Goal: Information Seeking & Learning: Learn about a topic

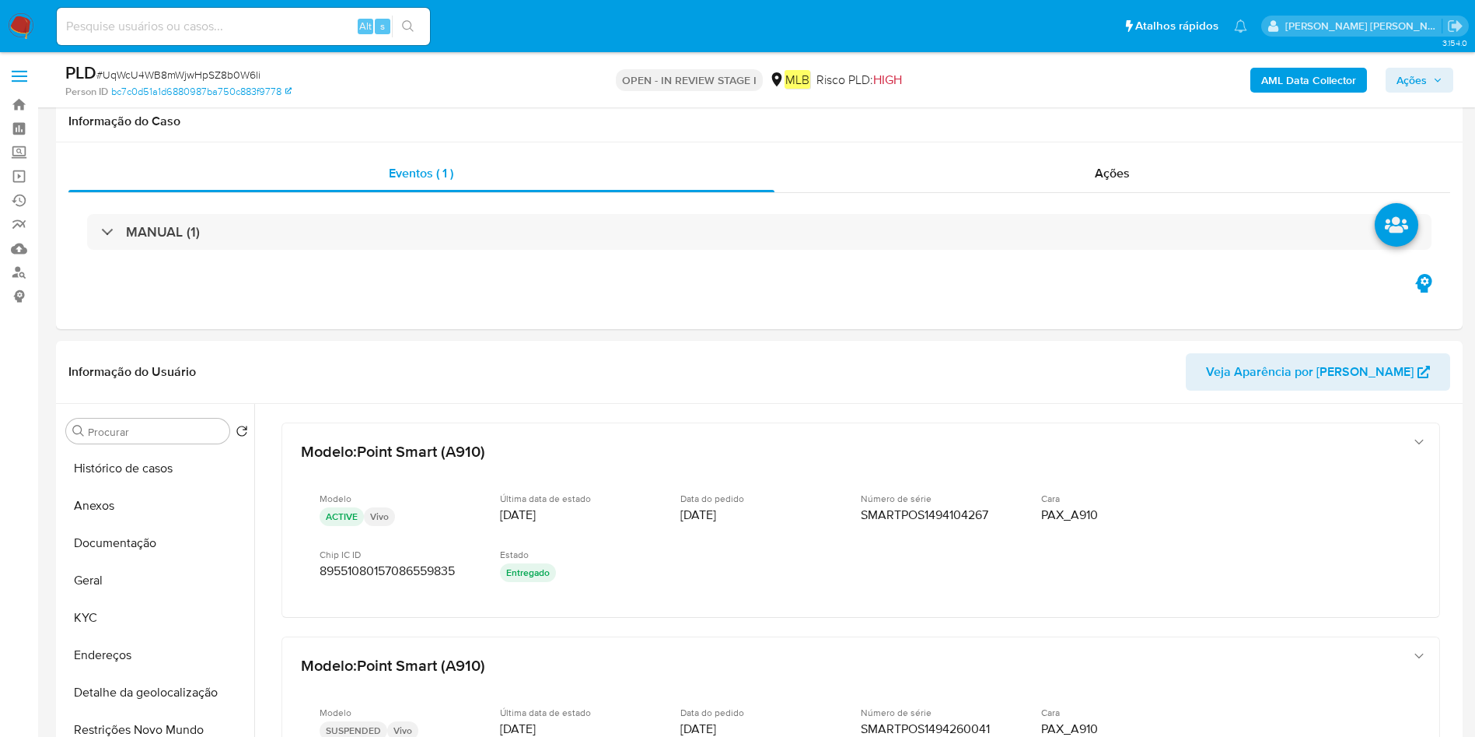
select select "10"
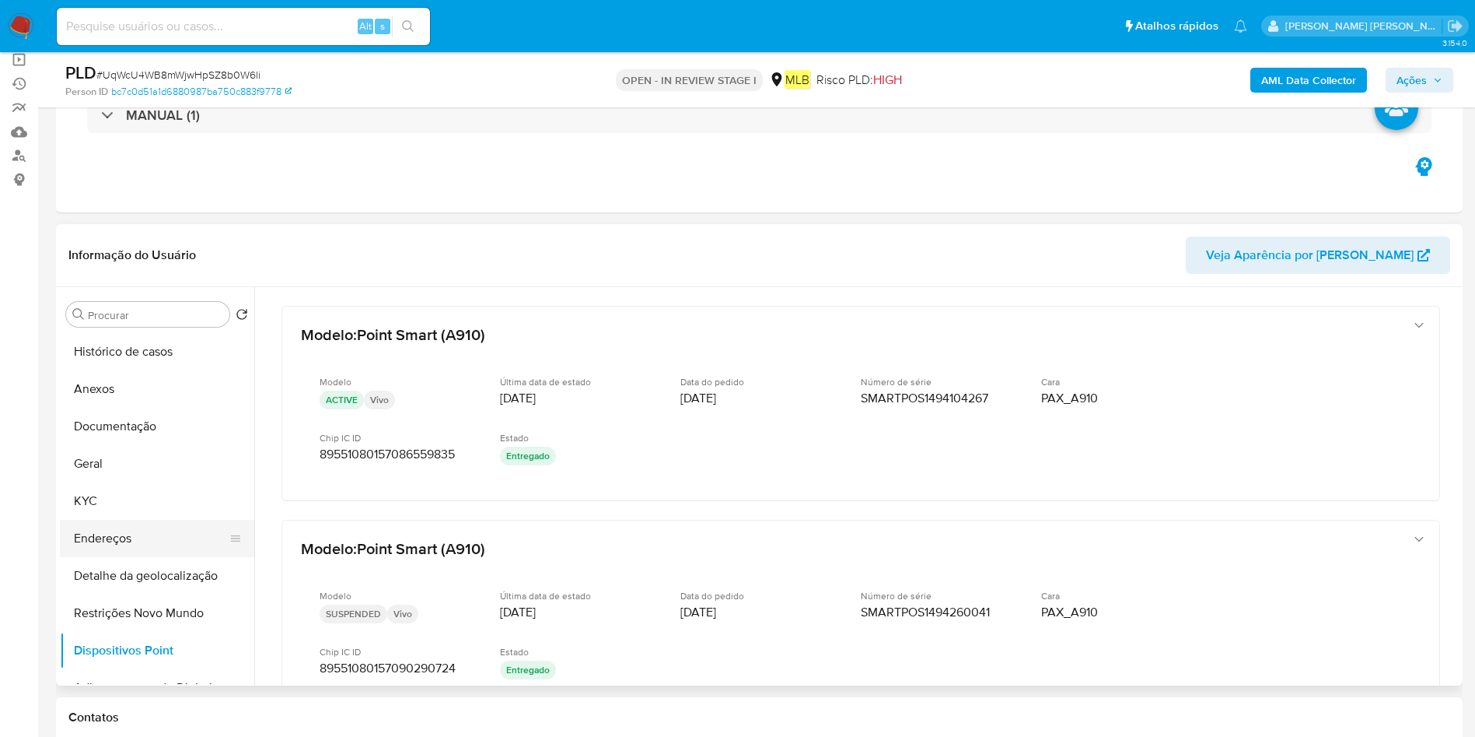
click at [136, 534] on button "Endereços" at bounding box center [151, 538] width 182 height 37
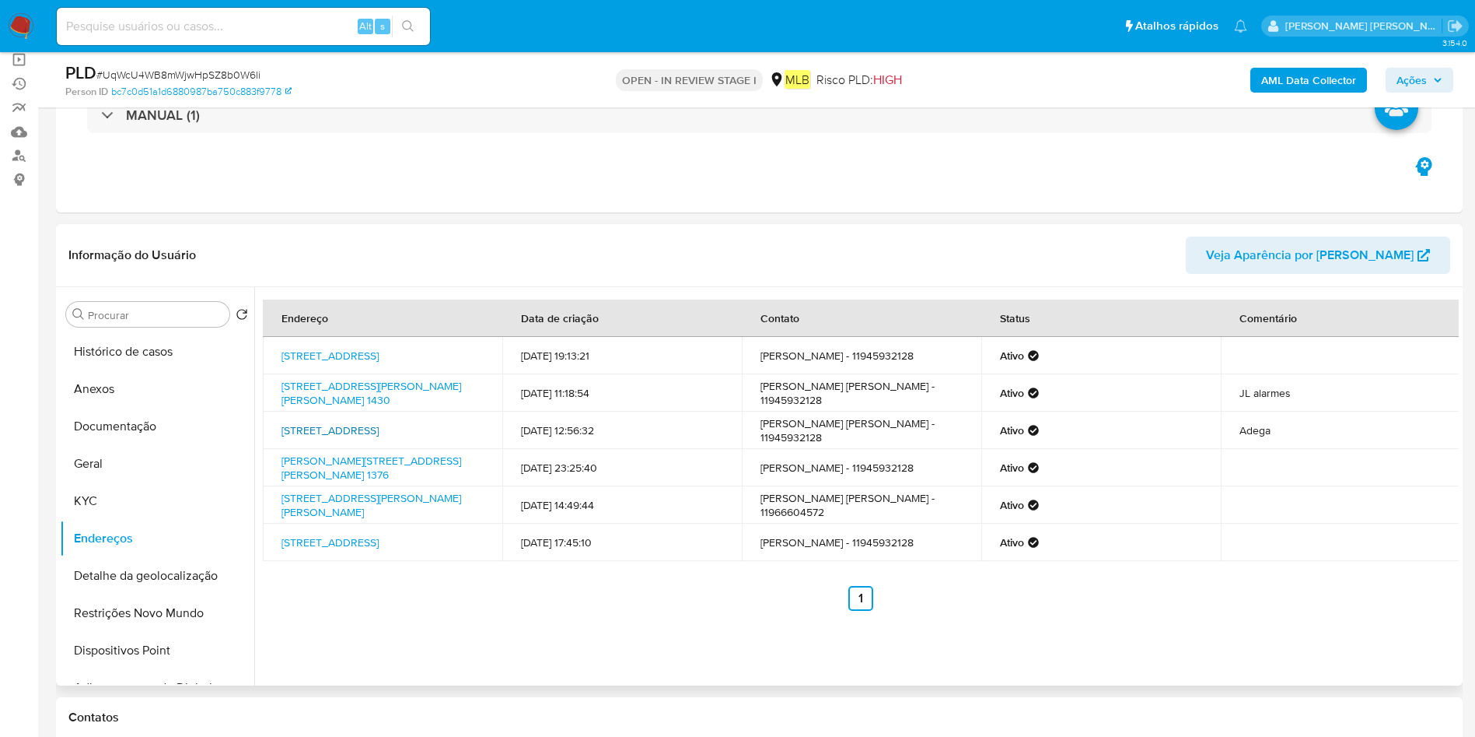
drag, startPoint x: 276, startPoint y: 425, endPoint x: 398, endPoint y: 427, distance: 122.1
click at [398, 427] on td "Rua Baleia 72, São Paulo, São Paulo, 08485190, Brasil 72" at bounding box center [383, 429] width 240 height 37
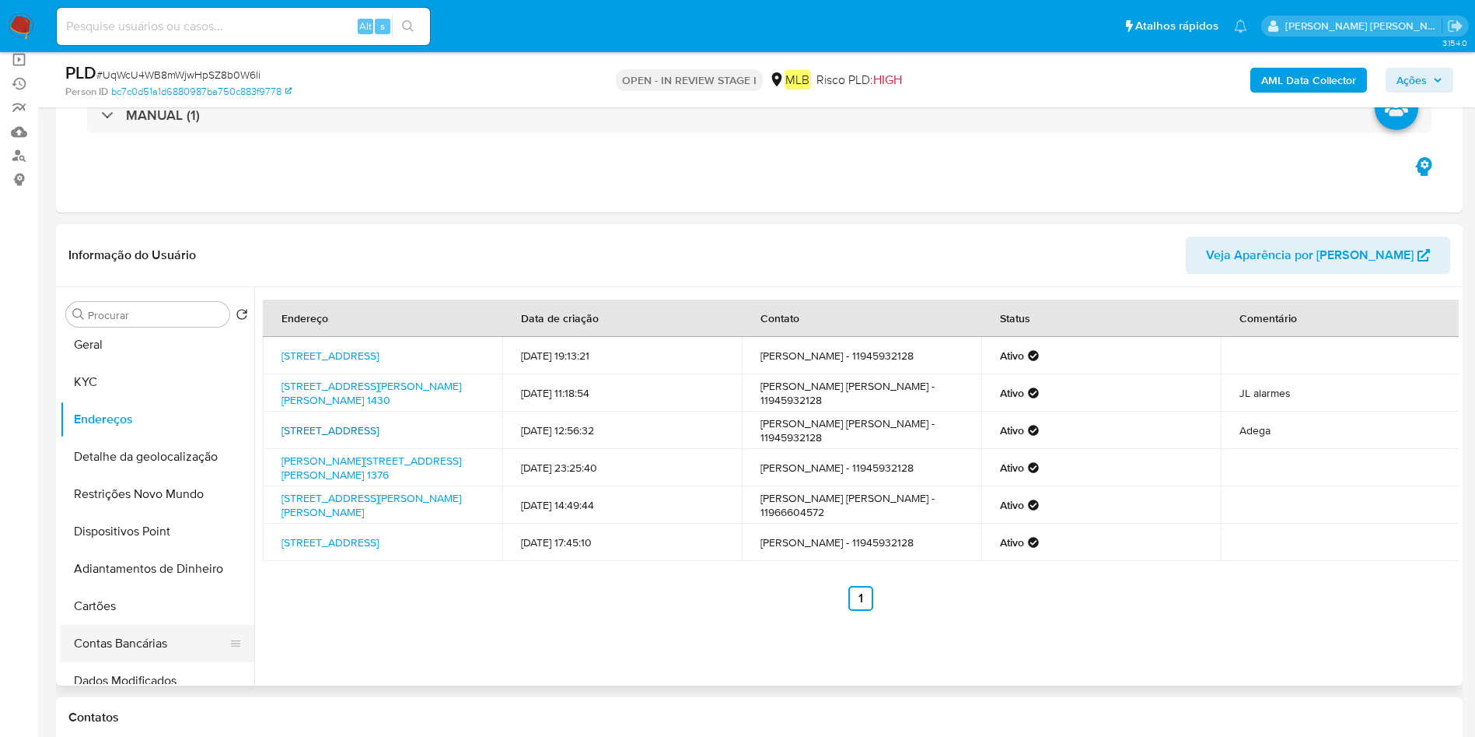
scroll to position [0, 0]
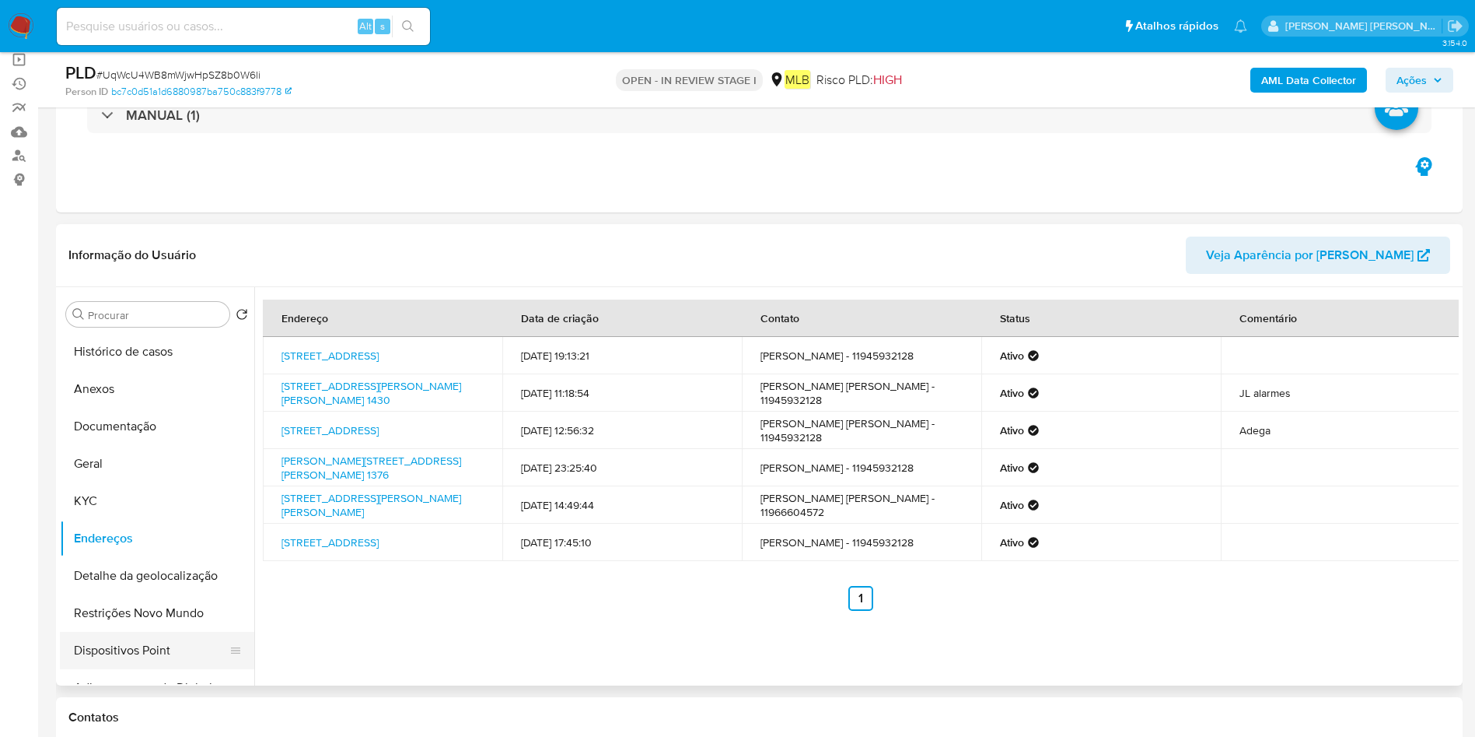
click at [156, 642] on button "Dispositivos Point" at bounding box center [151, 650] width 182 height 37
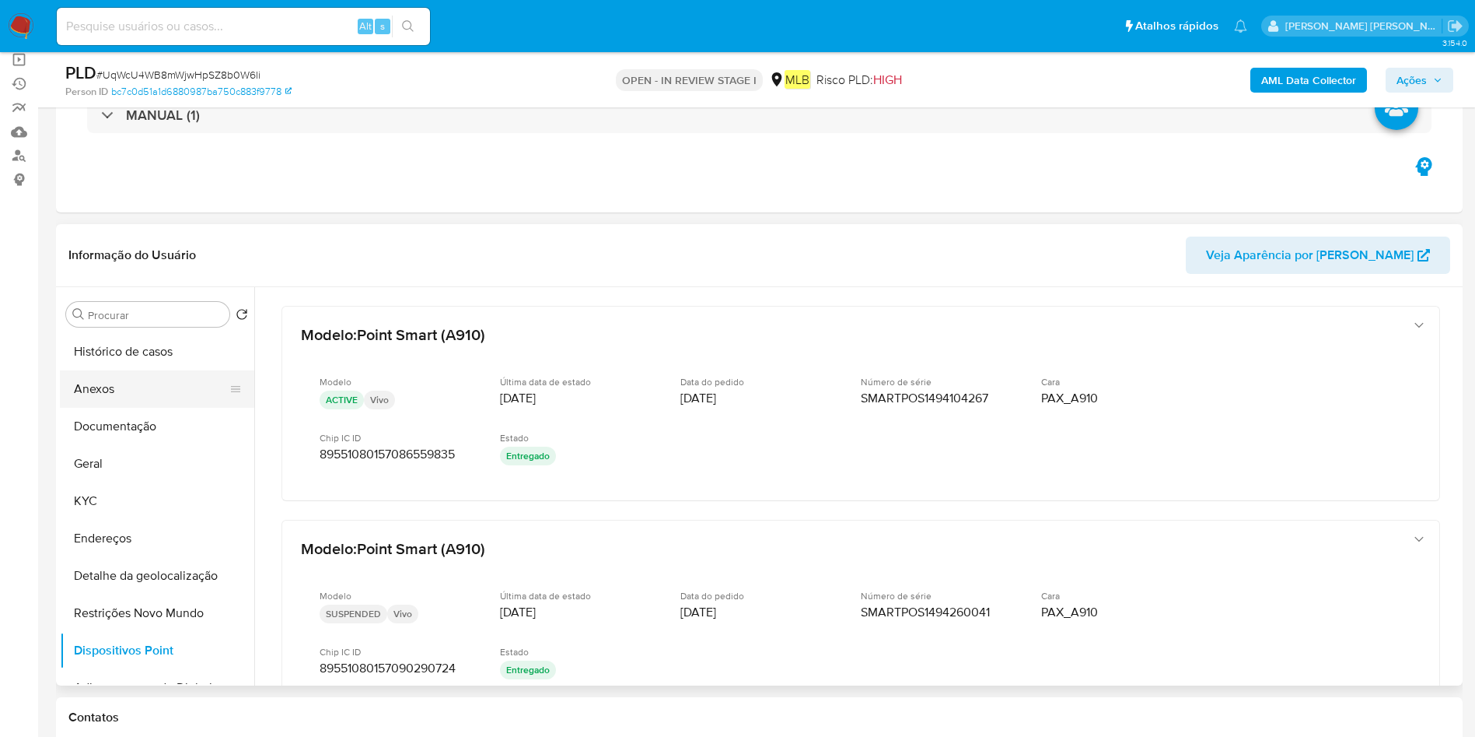
drag, startPoint x: 169, startPoint y: 382, endPoint x: 179, endPoint y: 384, distance: 10.4
click at [163, 381] on button "Anexos" at bounding box center [151, 388] width 182 height 37
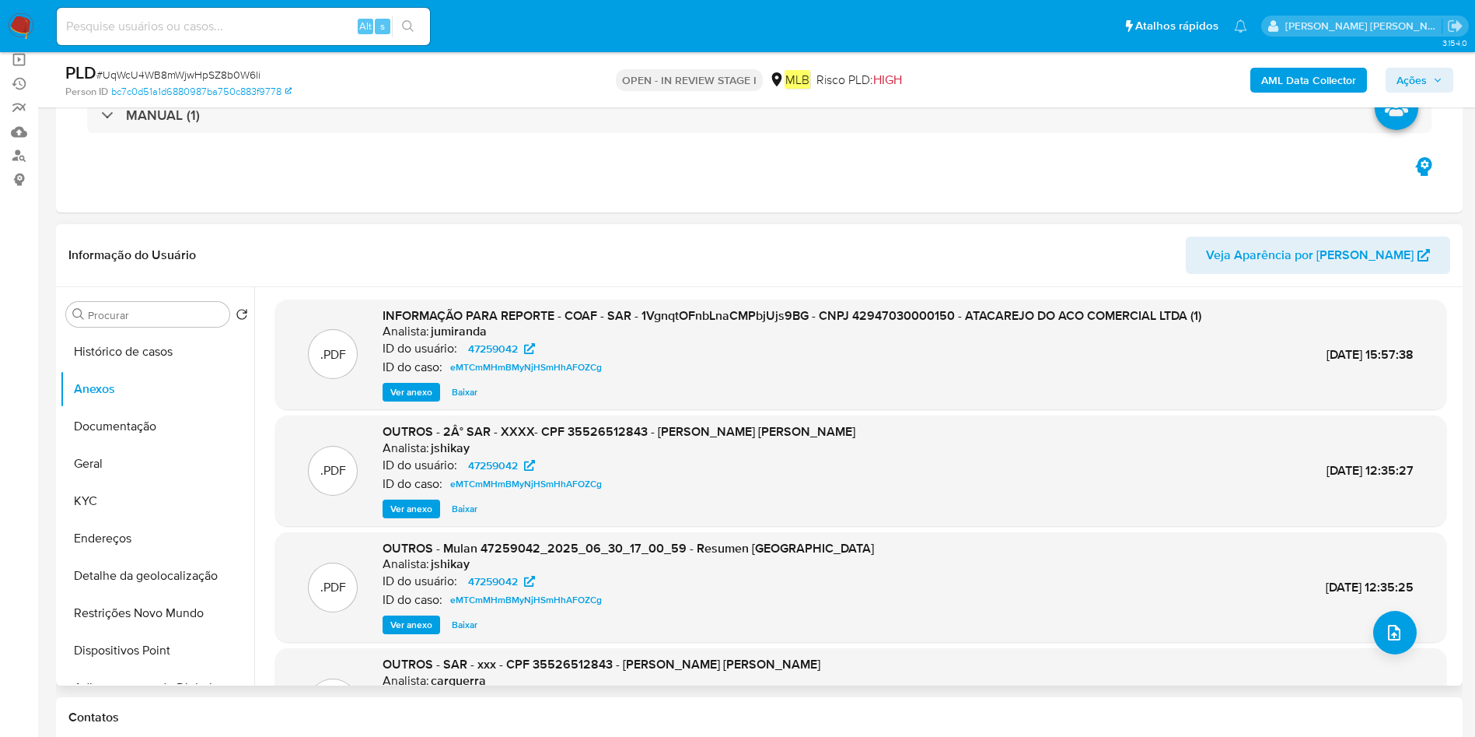
click at [408, 505] on span "Ver anexo" at bounding box center [411, 509] width 42 height 16
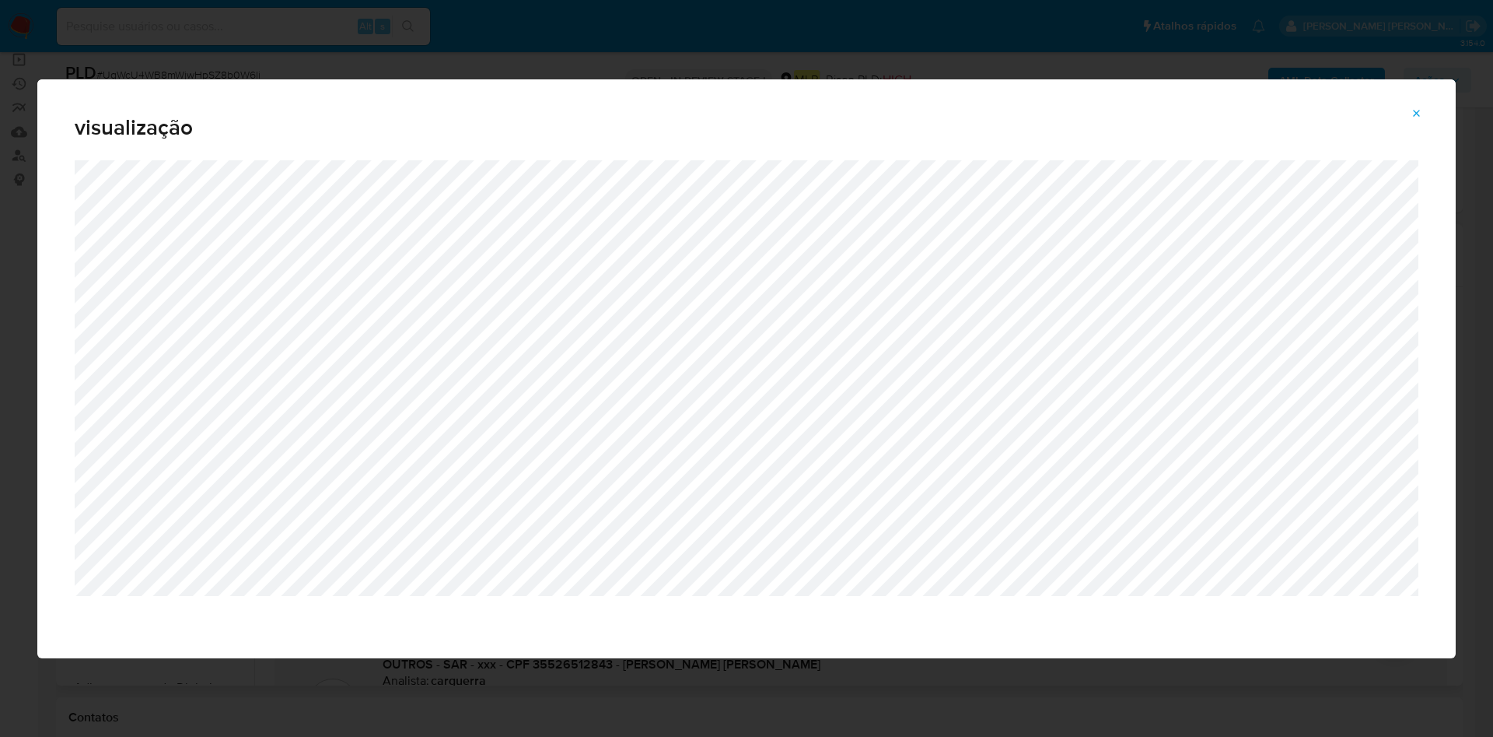
click at [1419, 107] on icon "Attachment preview" at bounding box center [1417, 113] width 12 height 12
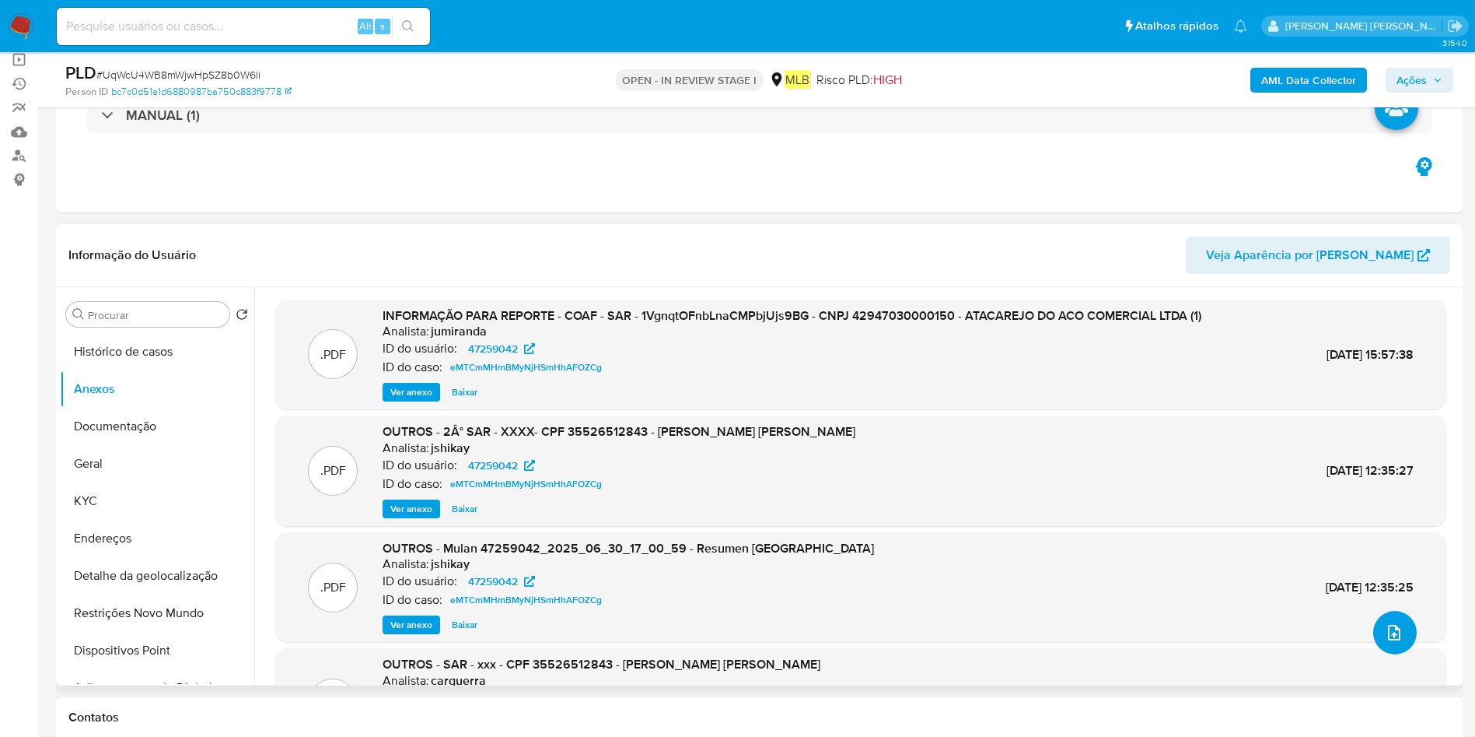
click at [1388, 628] on icon "upload-file" at bounding box center [1394, 632] width 19 height 19
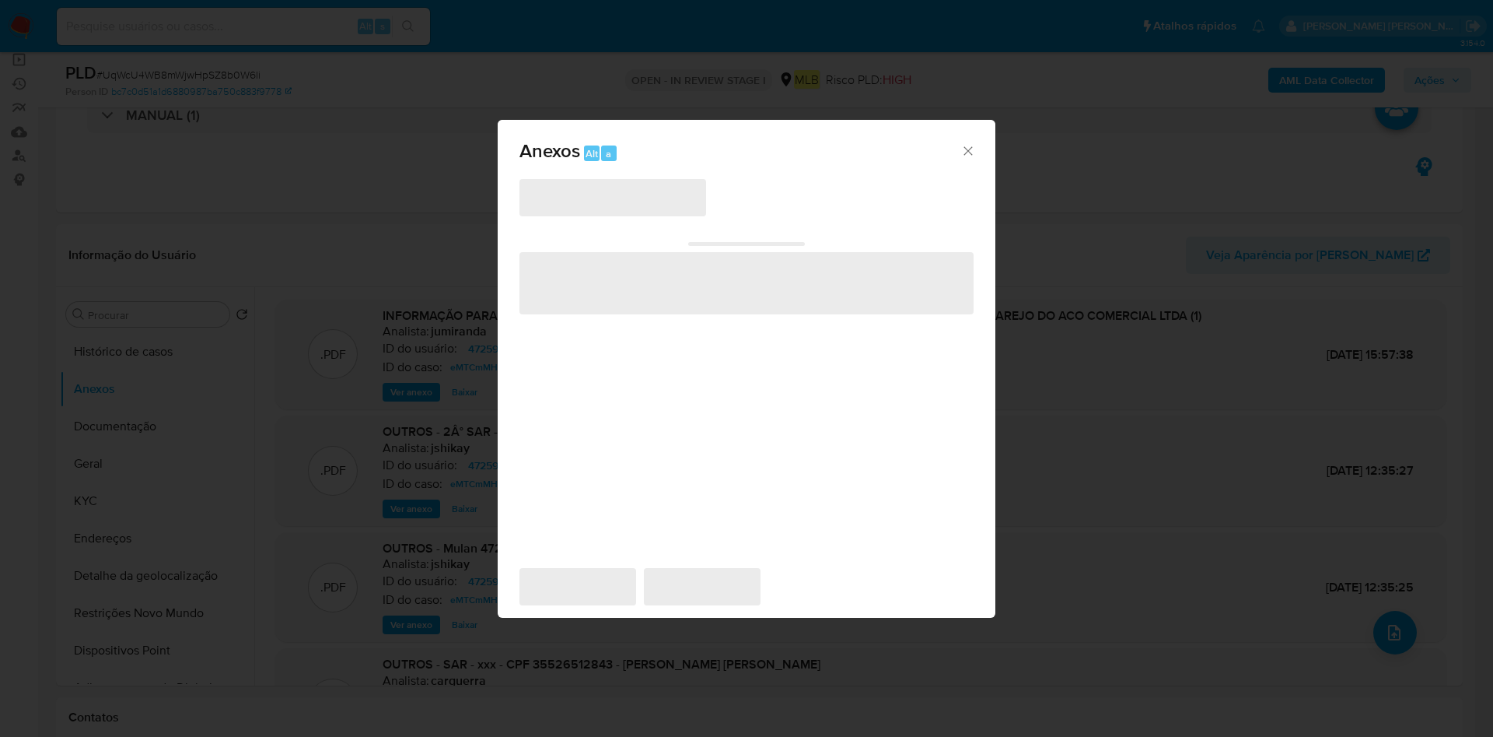
click at [600, 211] on span "‌" at bounding box center [613, 197] width 187 height 37
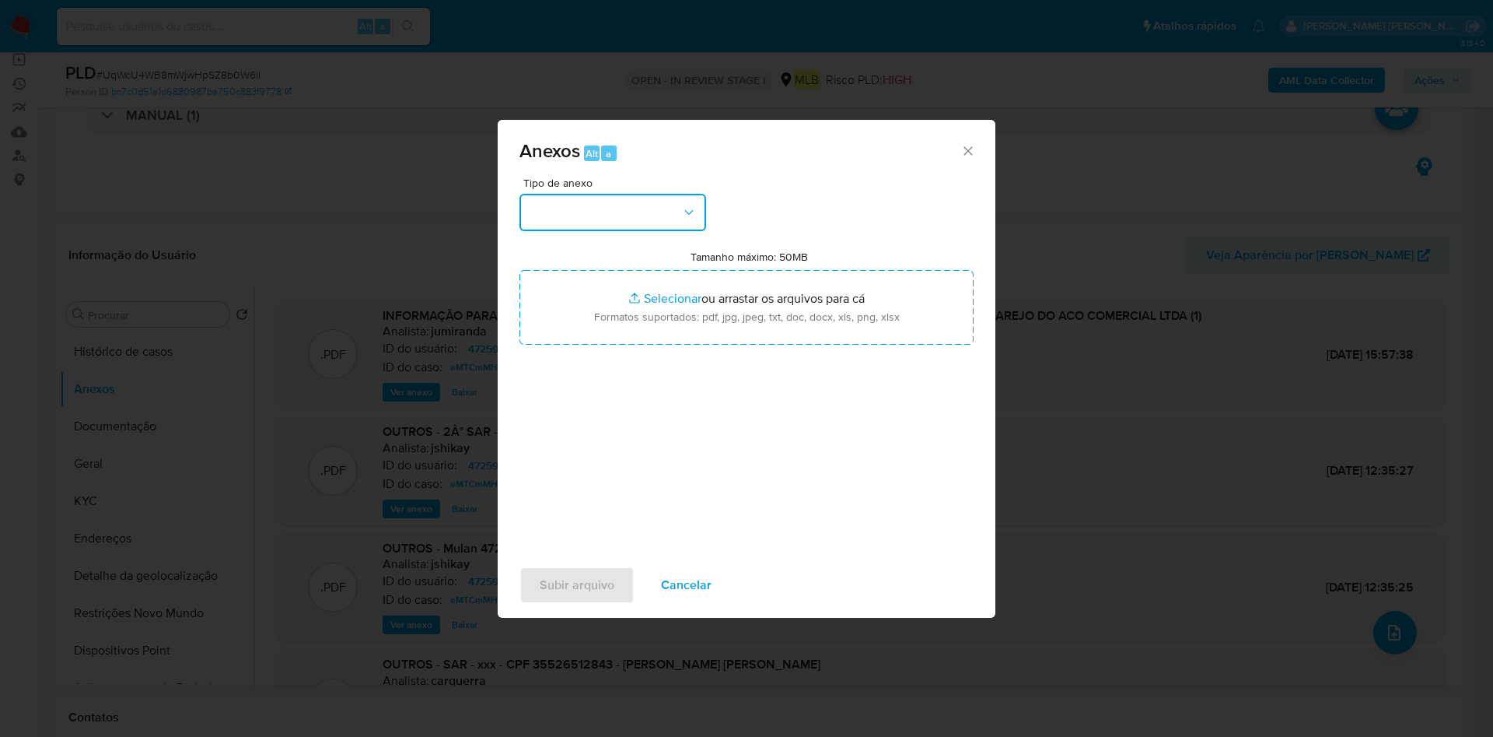
click at [601, 212] on button "button" at bounding box center [613, 212] width 187 height 37
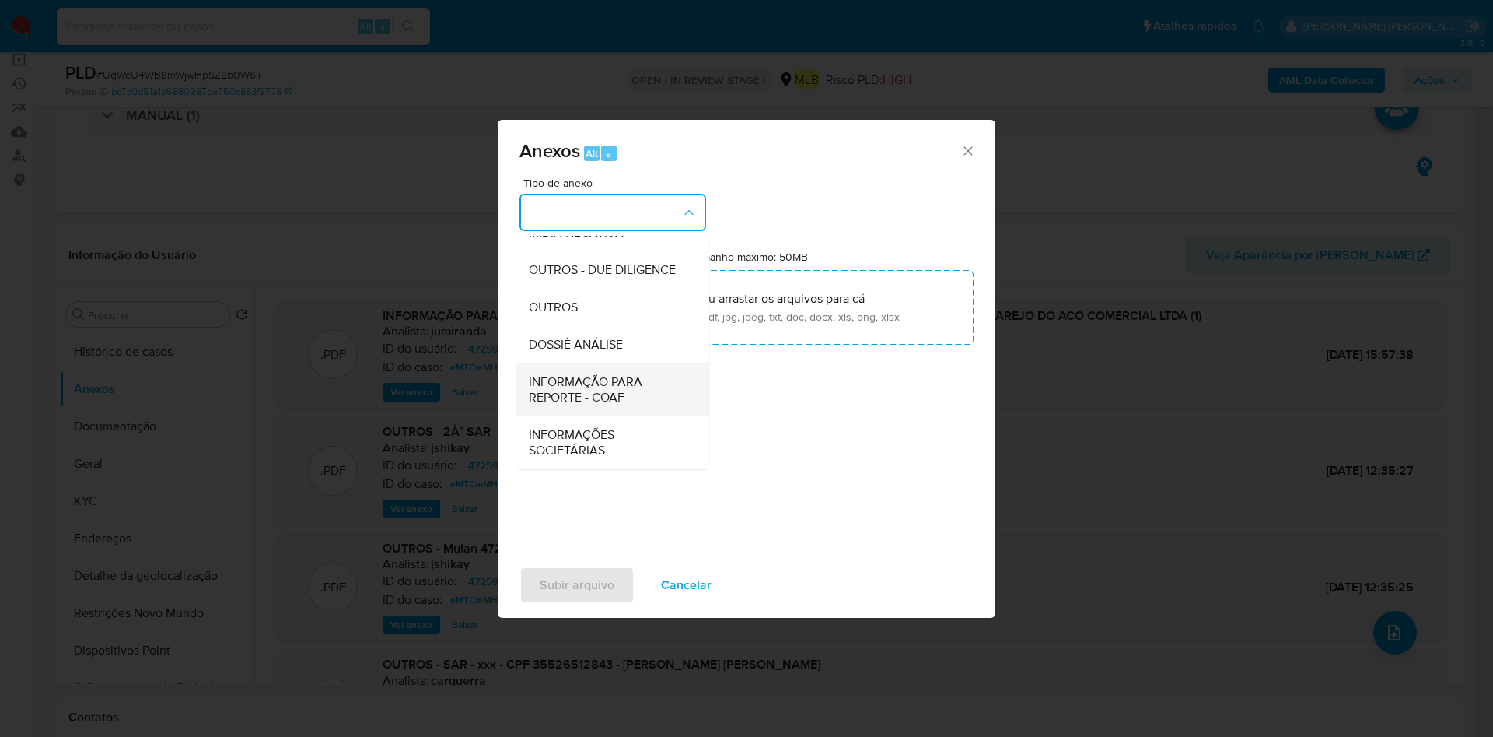
scroll to position [240, 0]
click at [581, 380] on span "INFORMAÇÃO PARA REPORTE - COAF" at bounding box center [608, 389] width 159 height 31
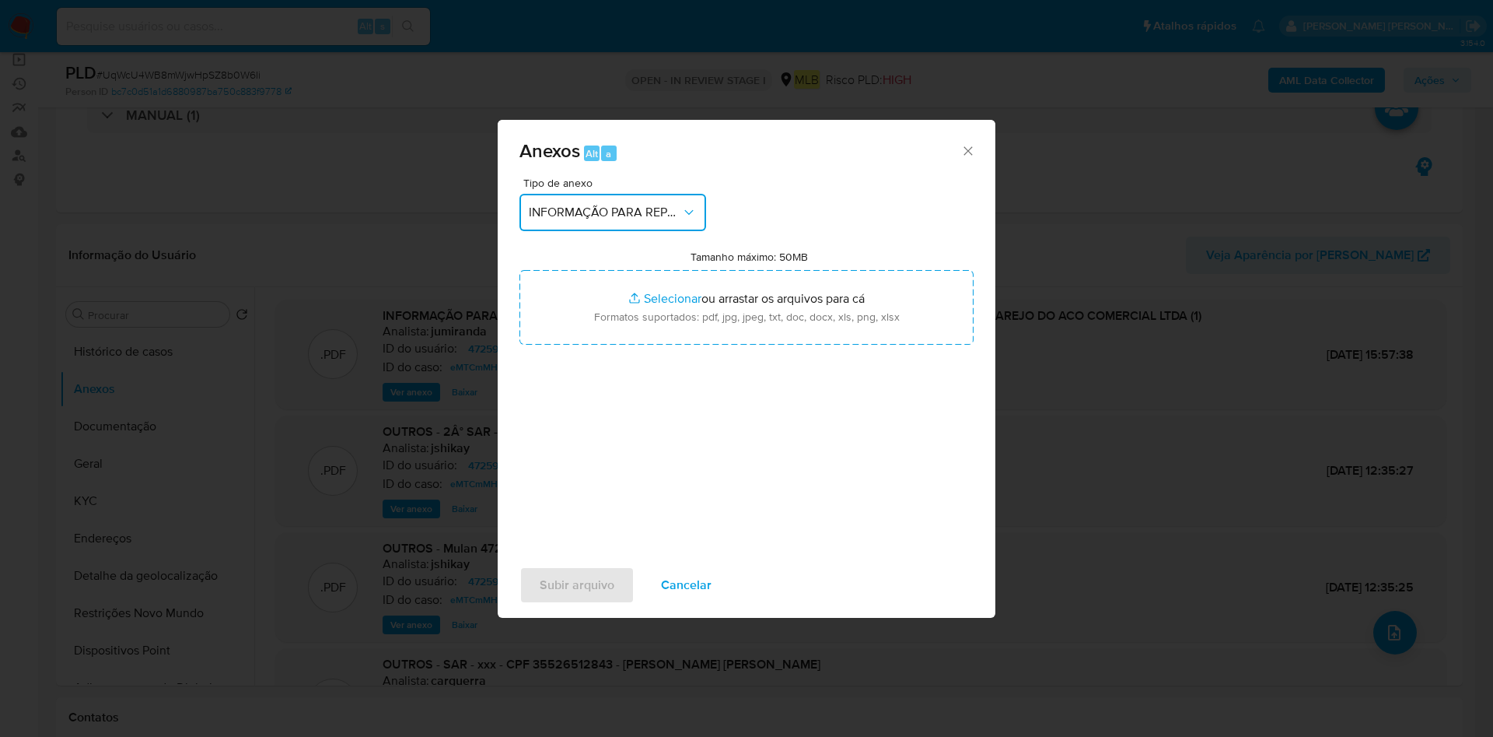
drag, startPoint x: 634, startPoint y: 216, endPoint x: 634, endPoint y: 227, distance: 10.9
click at [633, 216] on span "INFORMAÇÃO PARA REPORTE - COAF" at bounding box center [605, 213] width 152 height 16
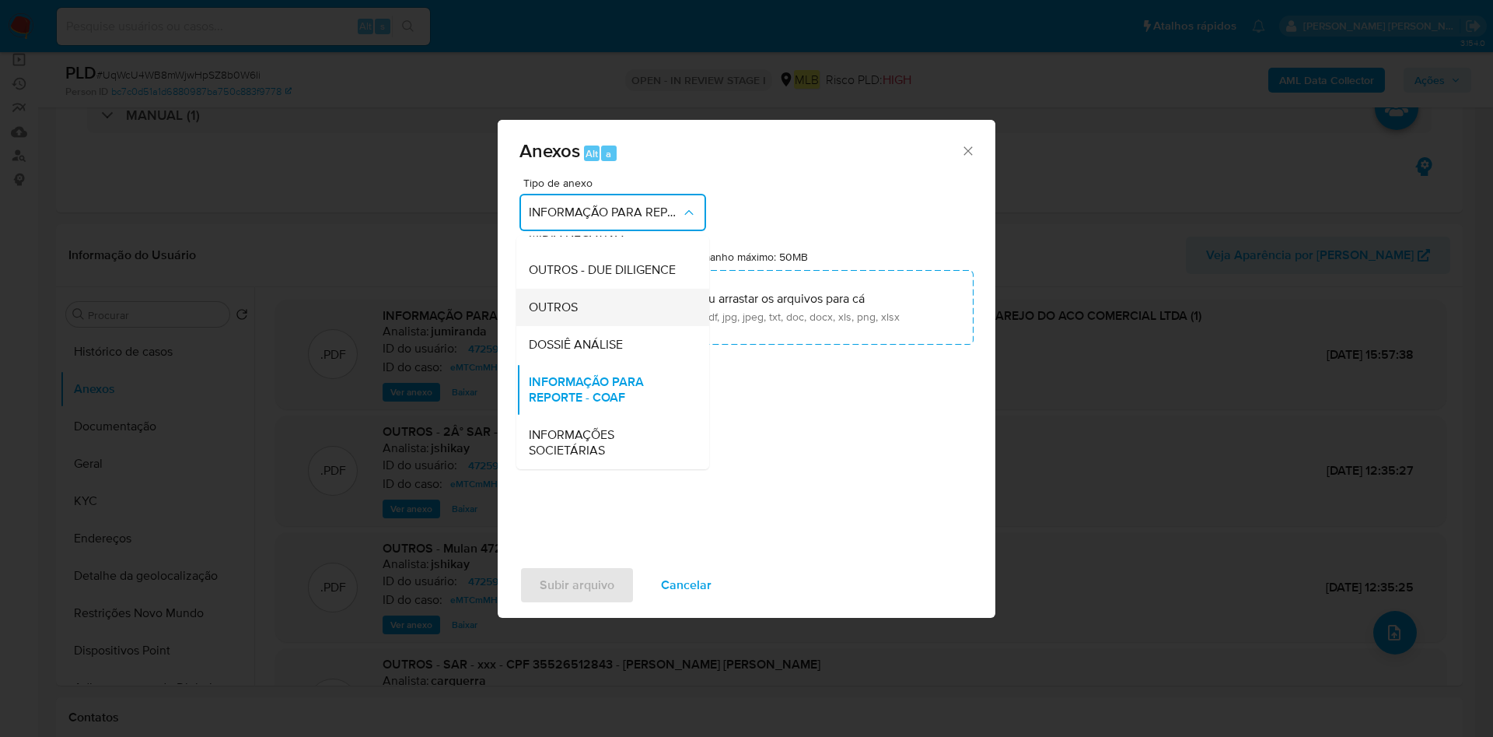
click at [561, 317] on div "OUTROS" at bounding box center [608, 307] width 159 height 37
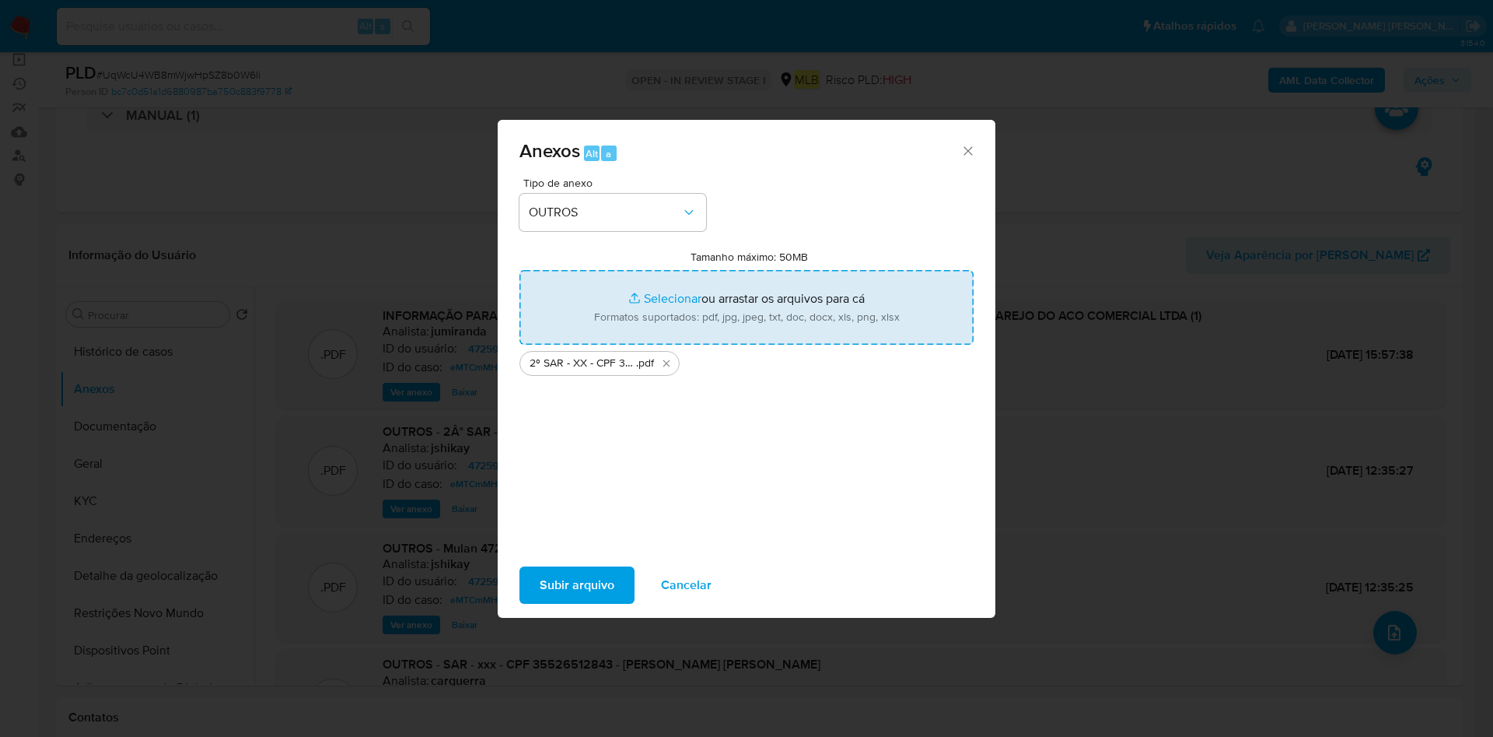
type input "C:\fakepath\Mulan 47259042_2025_08_15_10_42_11.xlsx"
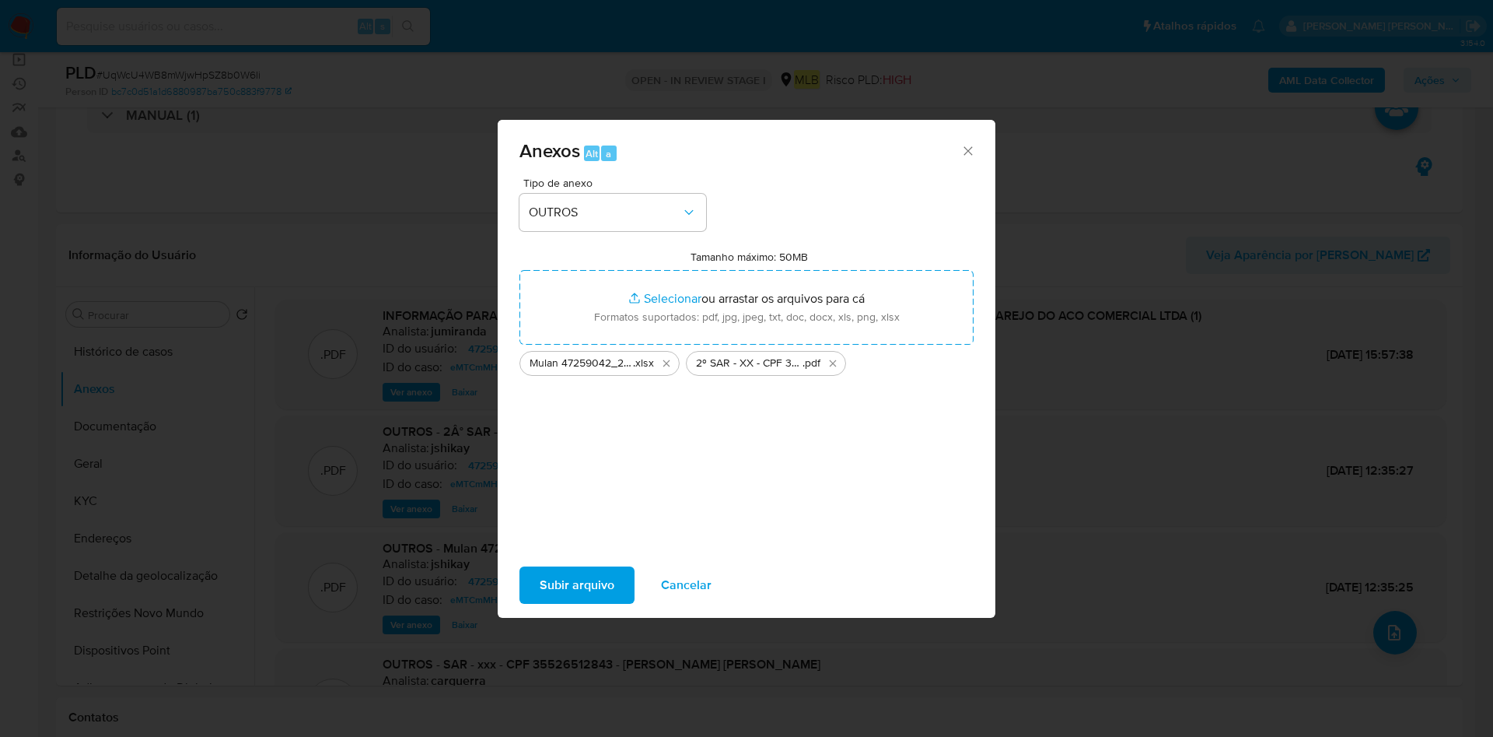
click at [599, 589] on span "Subir arquivo" at bounding box center [577, 585] width 75 height 34
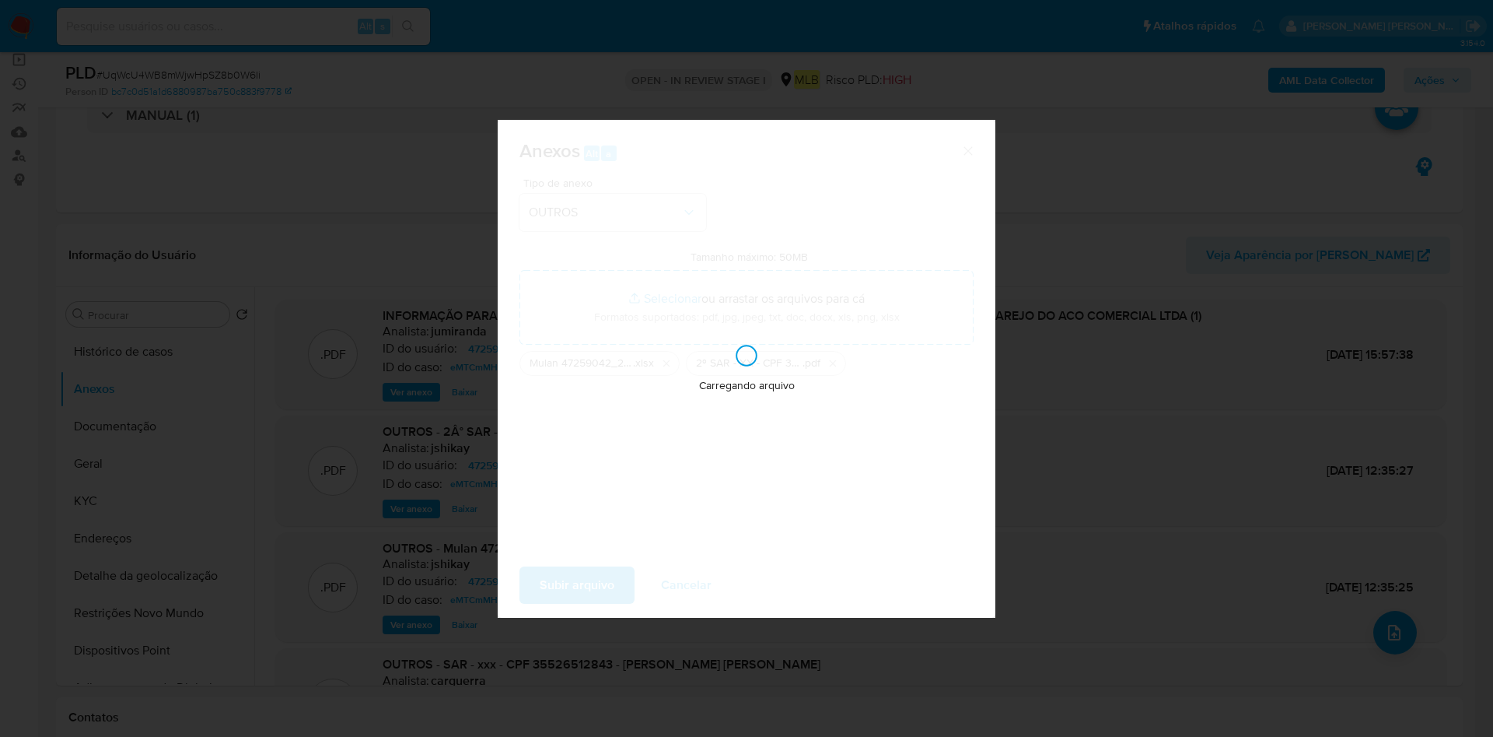
click at [1423, 74] on div "Anexos Alt a Tipo de anexo OUTROS Tamanho máximo: 50MB Selecionar arquivos Sele…" at bounding box center [746, 368] width 1493 height 737
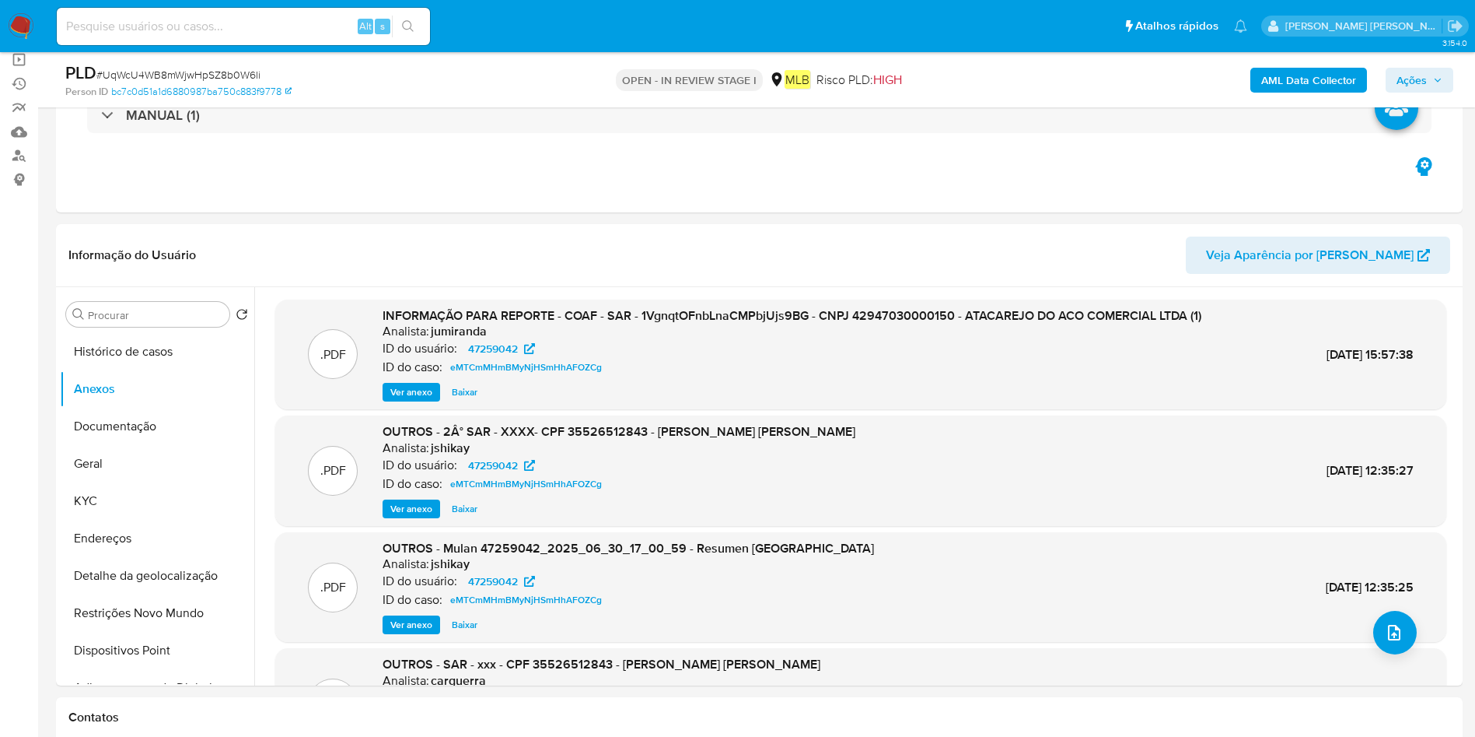
click at [1423, 74] on span "Ações" at bounding box center [1412, 80] width 30 height 25
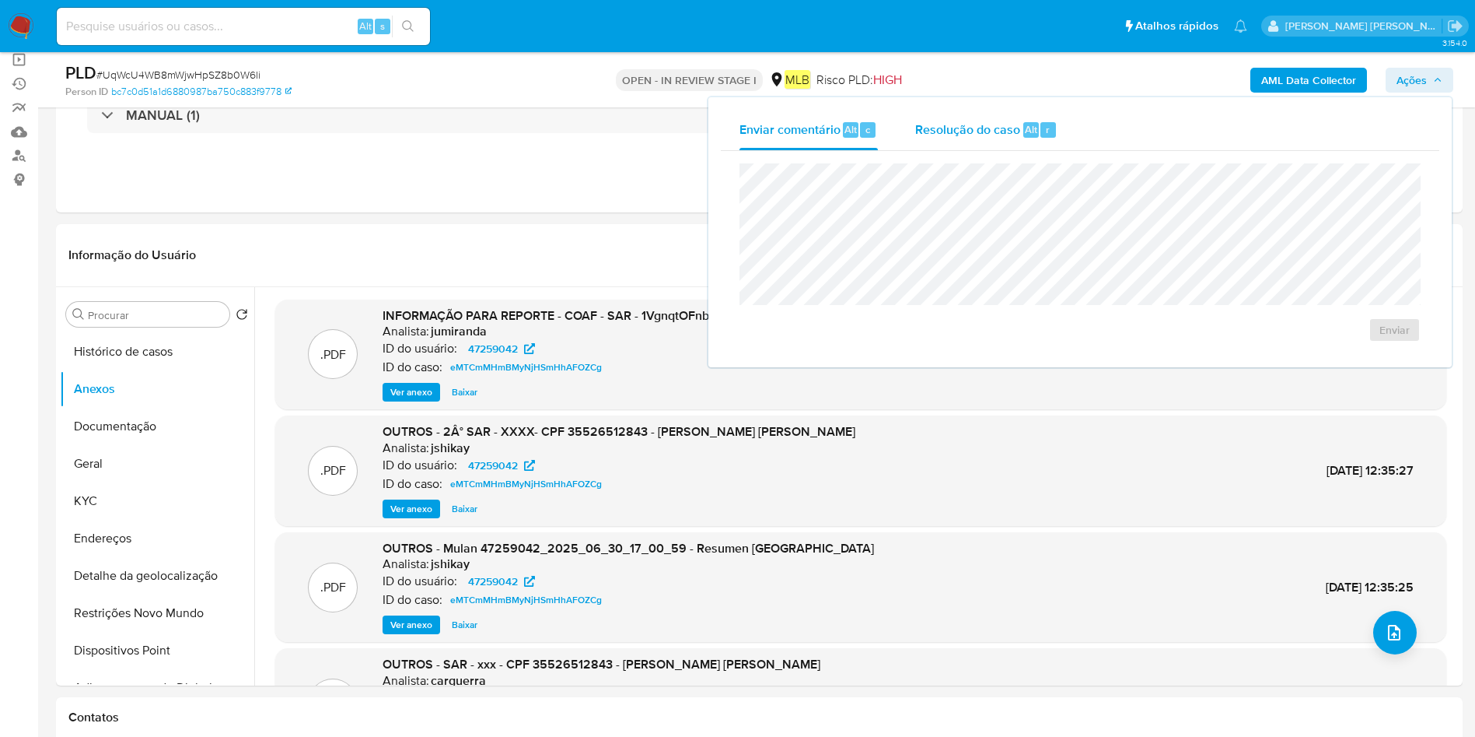
click at [1003, 142] on div "Resolução do caso Alt r" at bounding box center [986, 130] width 142 height 40
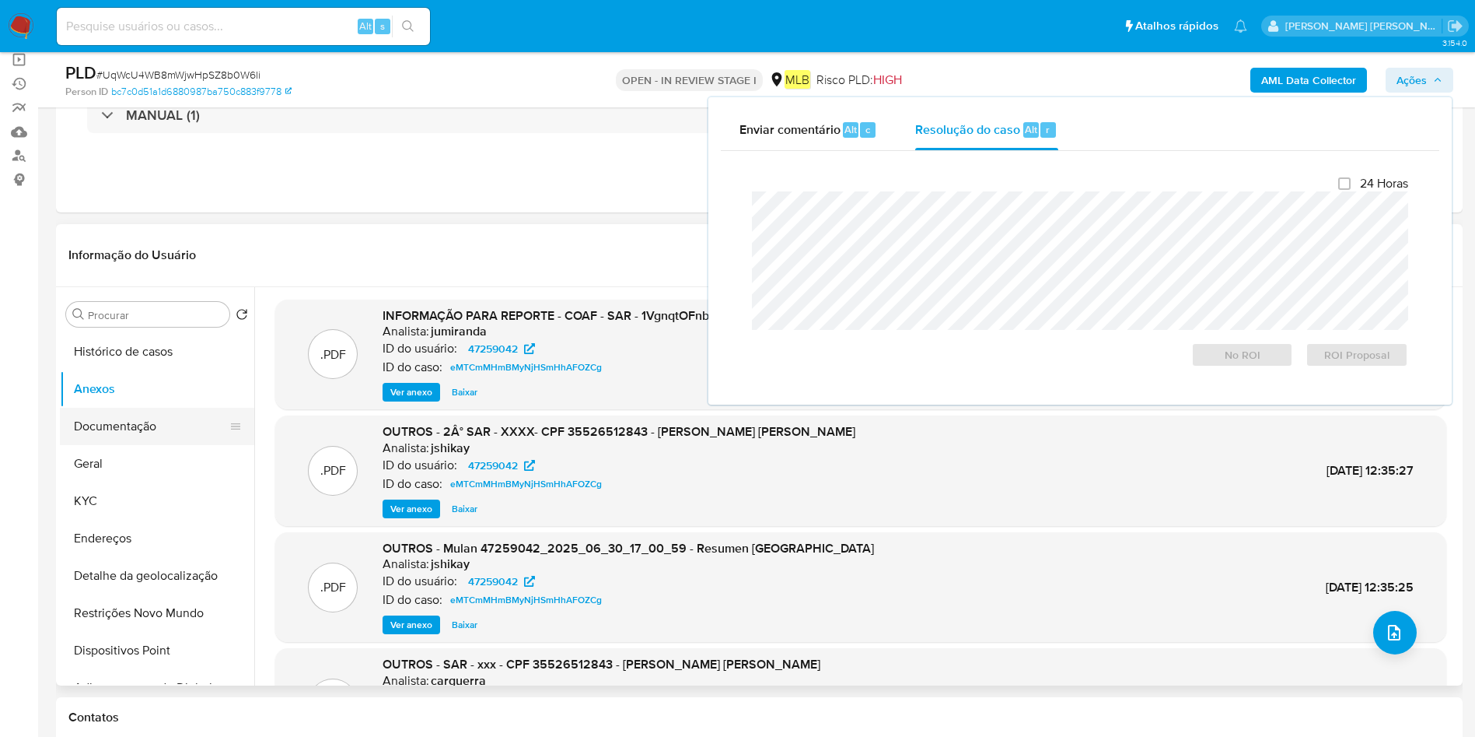
click at [92, 419] on button "Documentação" at bounding box center [151, 426] width 182 height 37
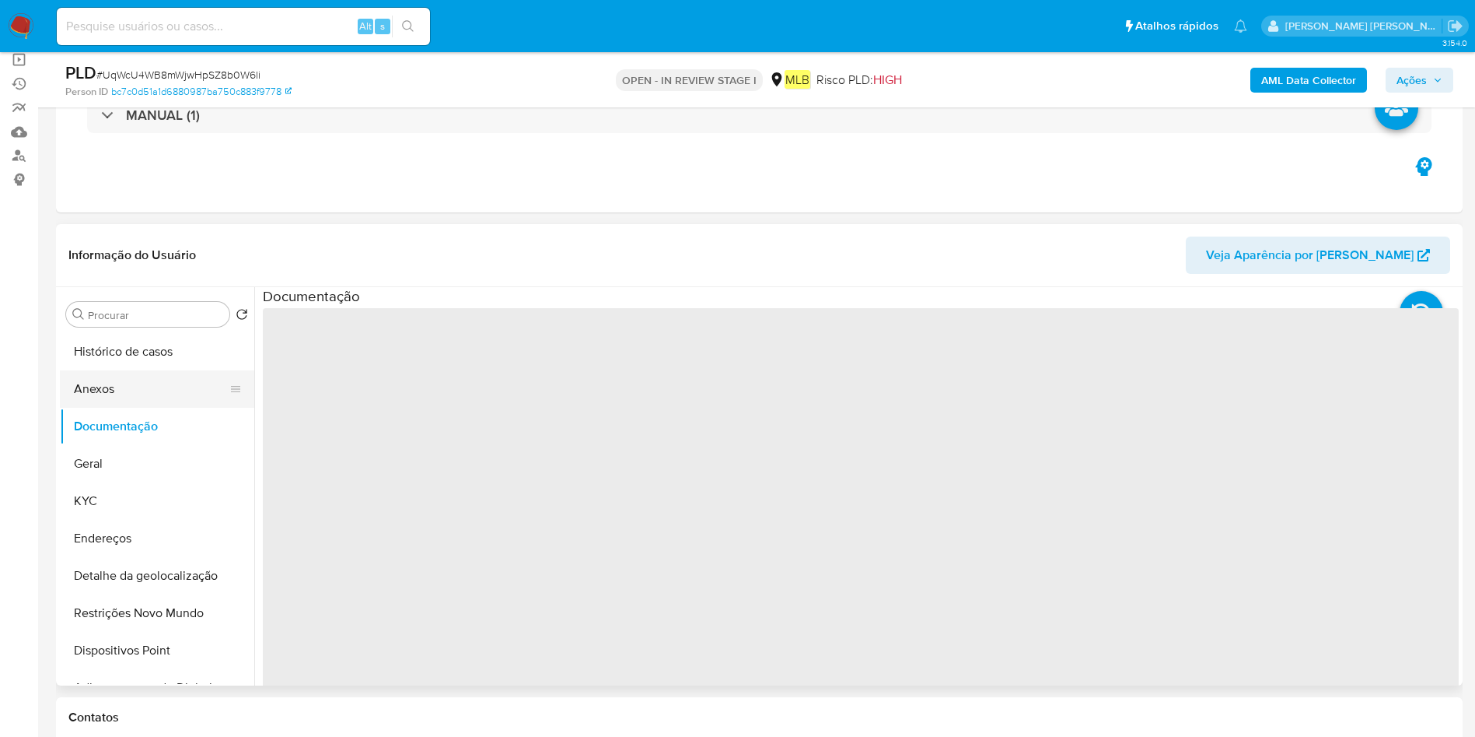
click at [120, 387] on button "Anexos" at bounding box center [151, 388] width 182 height 37
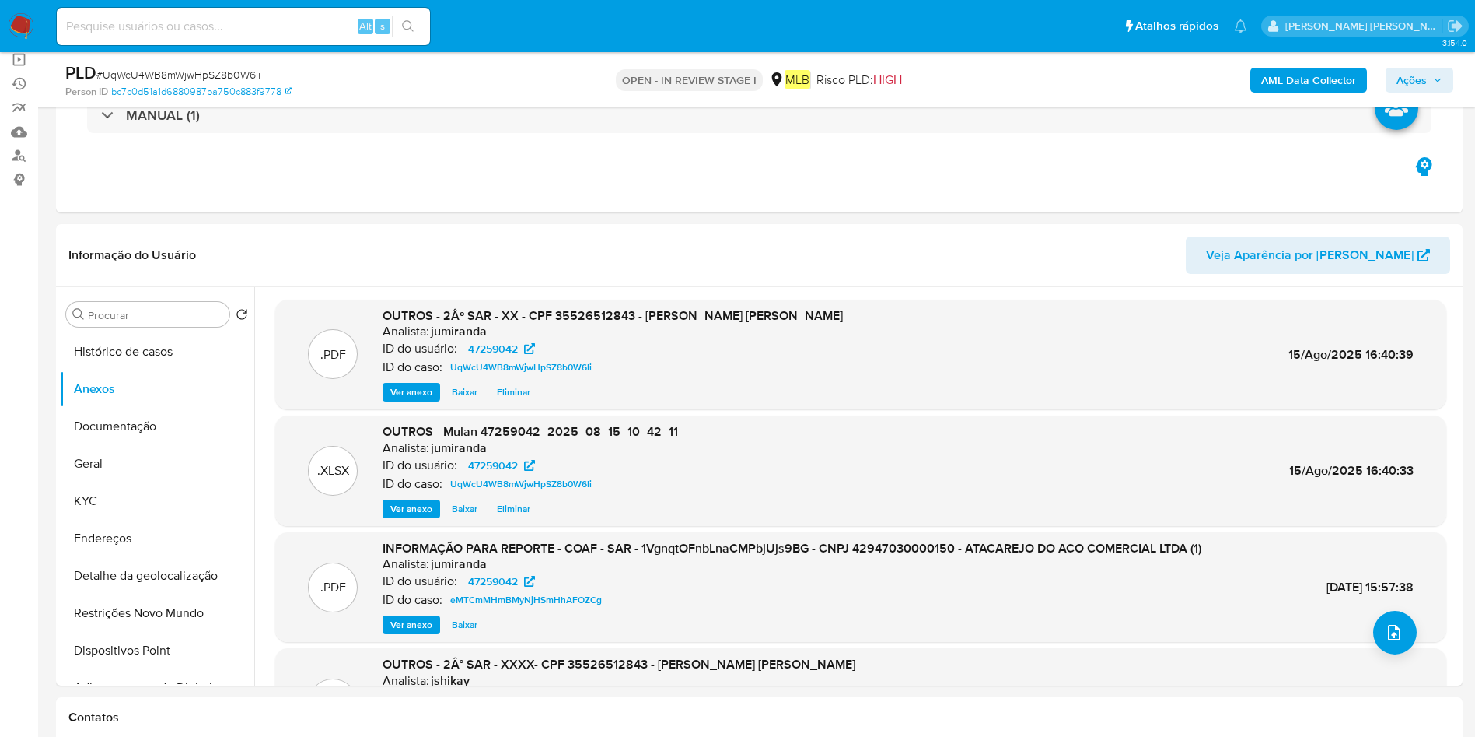
click at [1425, 73] on span "Ações" at bounding box center [1412, 80] width 30 height 25
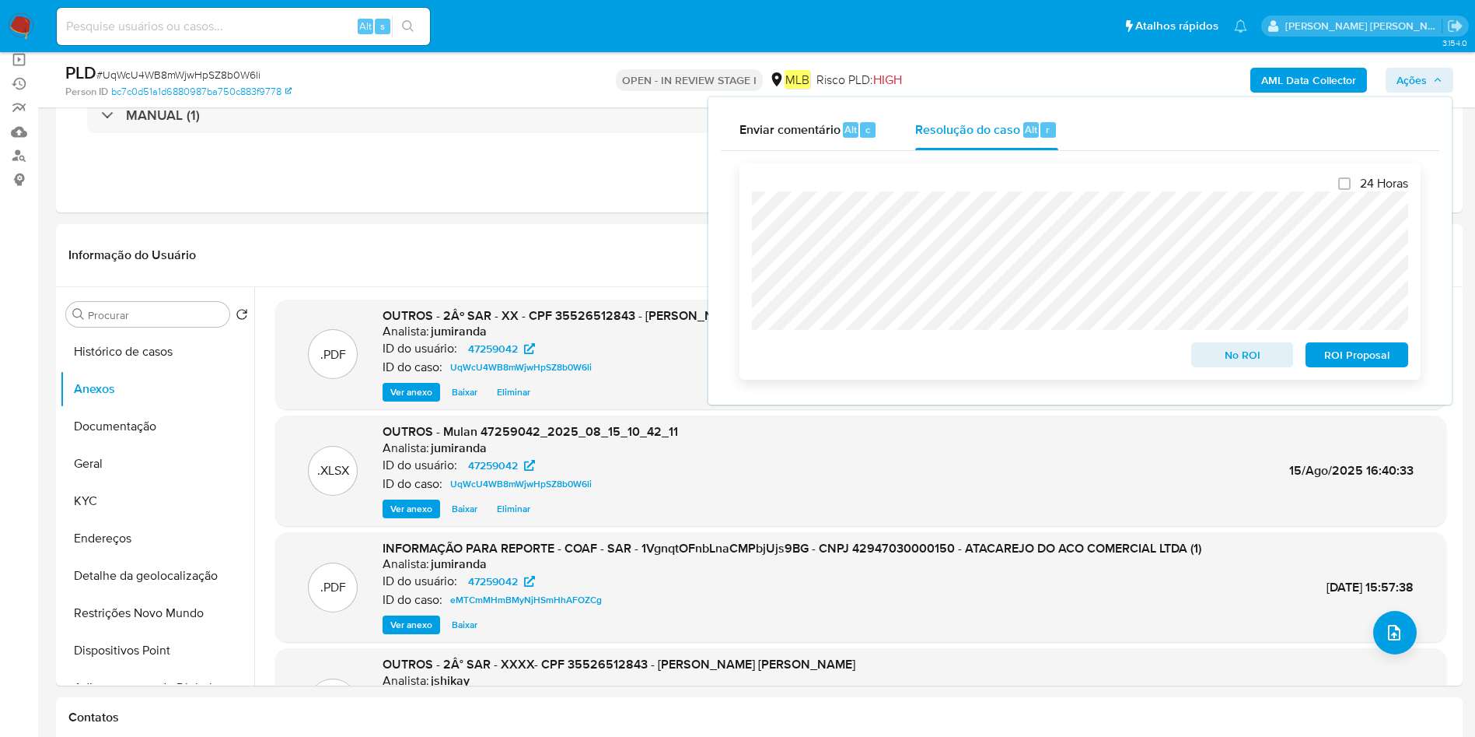
drag, startPoint x: 1370, startPoint y: 351, endPoint x: 1367, endPoint y: 337, distance: 14.2
click at [1370, 353] on span "ROI Proposal" at bounding box center [1357, 355] width 81 height 22
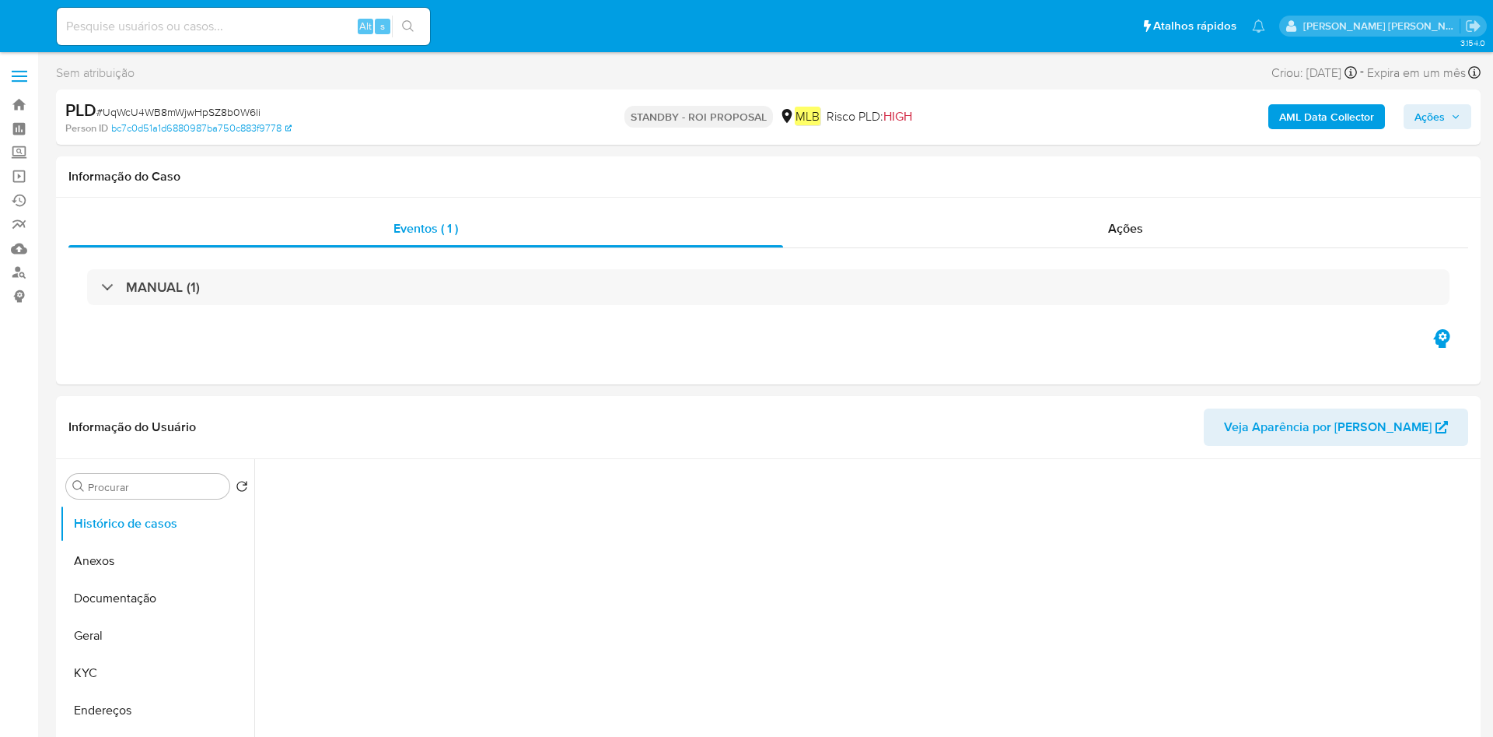
select select "10"
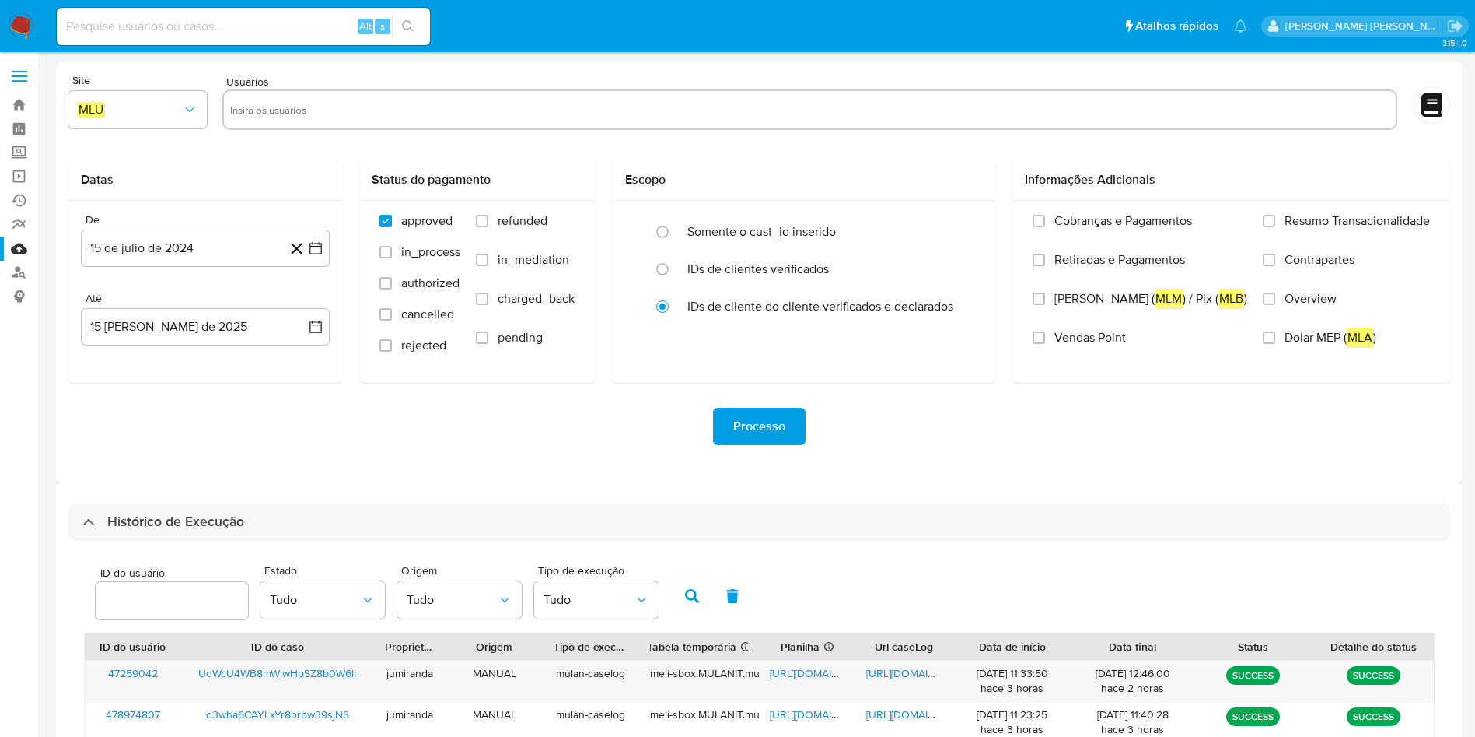
select select "10"
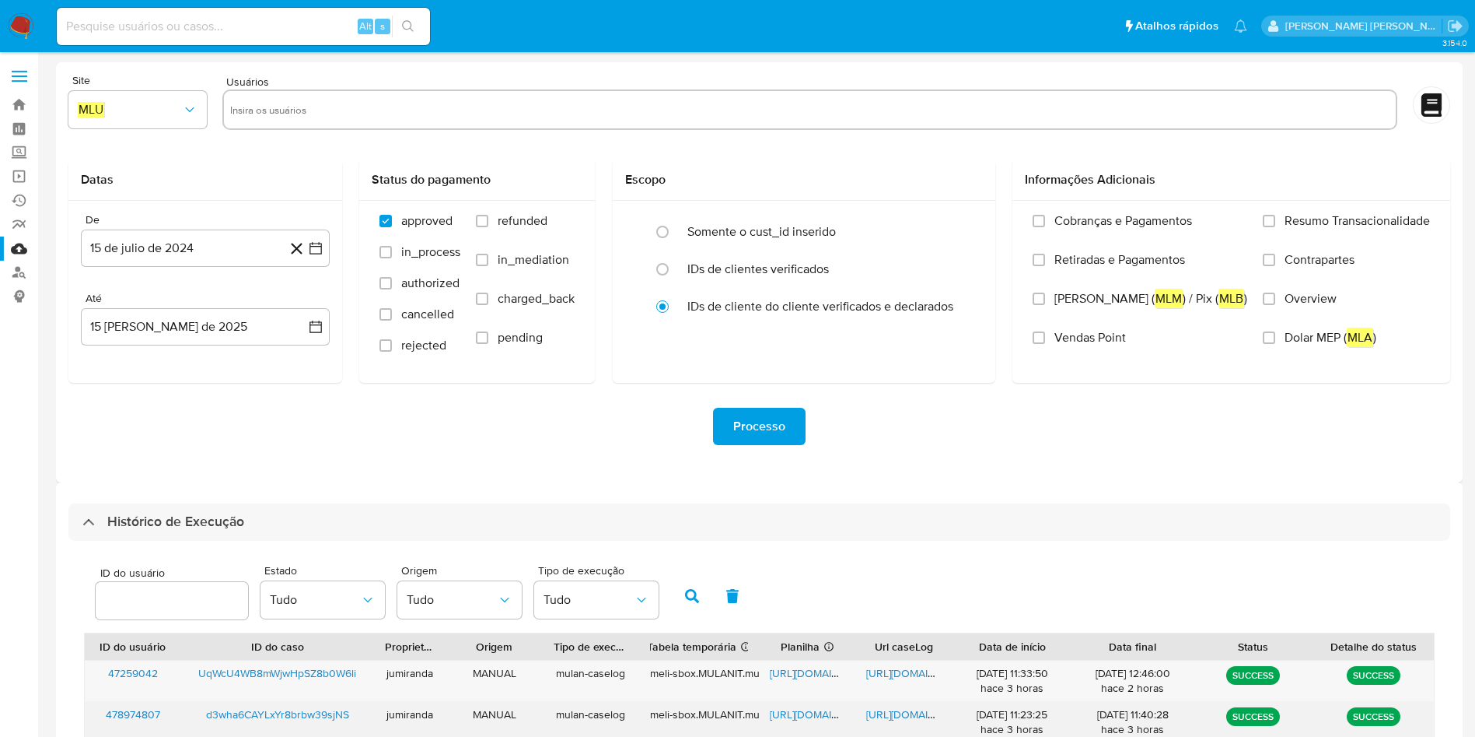
scroll to position [423, 0]
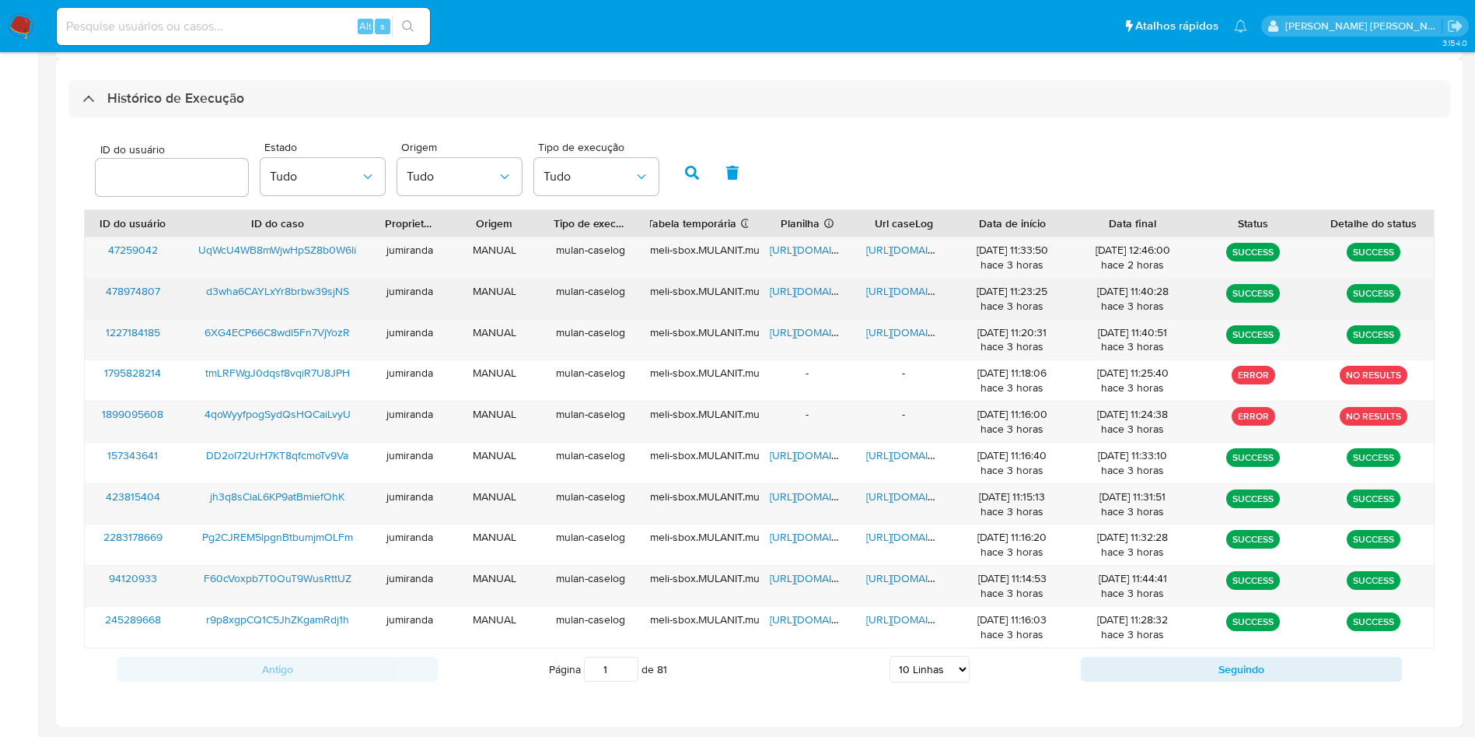
click at [787, 292] on span "https://docs.google.com/spreadsheets/d/1WZhc6dI2RA6G1-cUiipALoHjOfxso8TXwcyVuSa…" at bounding box center [823, 291] width 107 height 16
click at [888, 292] on span "https://docs.google.com/document/d/1D4NN2vh7ErxG93GUhX7XBUaJfhXYctnaxwV5btakXOo…" at bounding box center [919, 291] width 107 height 16
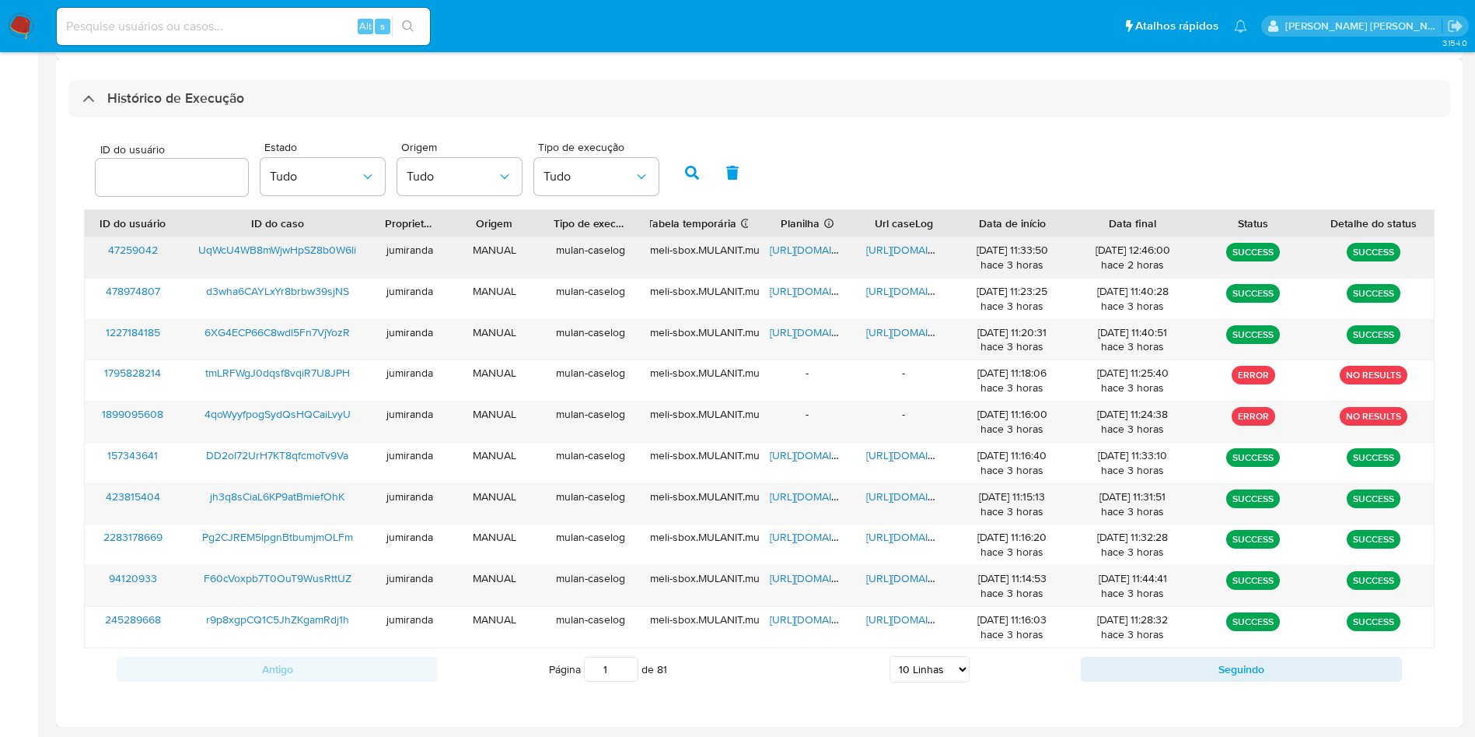
drag, startPoint x: 283, startPoint y: 283, endPoint x: 285, endPoint y: 274, distance: 9.5
click at [280, 283] on span "d3wha6CAYLxYr8brbw39sjNS" at bounding box center [277, 291] width 143 height 16
click at [807, 331] on span "https://docs.google.com/spreadsheets/d/1Eh6kpS5wvIWbR8HS7j2oVRS9UuPAv0D3w2UBoNO…" at bounding box center [823, 332] width 107 height 16
click at [883, 327] on span "https://docs.google.com/document/d/172_ivbomFo_Pn4eHY9PjBCEgFqjNDxe2NAV-wv1thUg…" at bounding box center [919, 332] width 107 height 16
click at [319, 335] on span "6XG4ECP66C8wdl5Fn7VjYozR" at bounding box center [277, 332] width 145 height 16
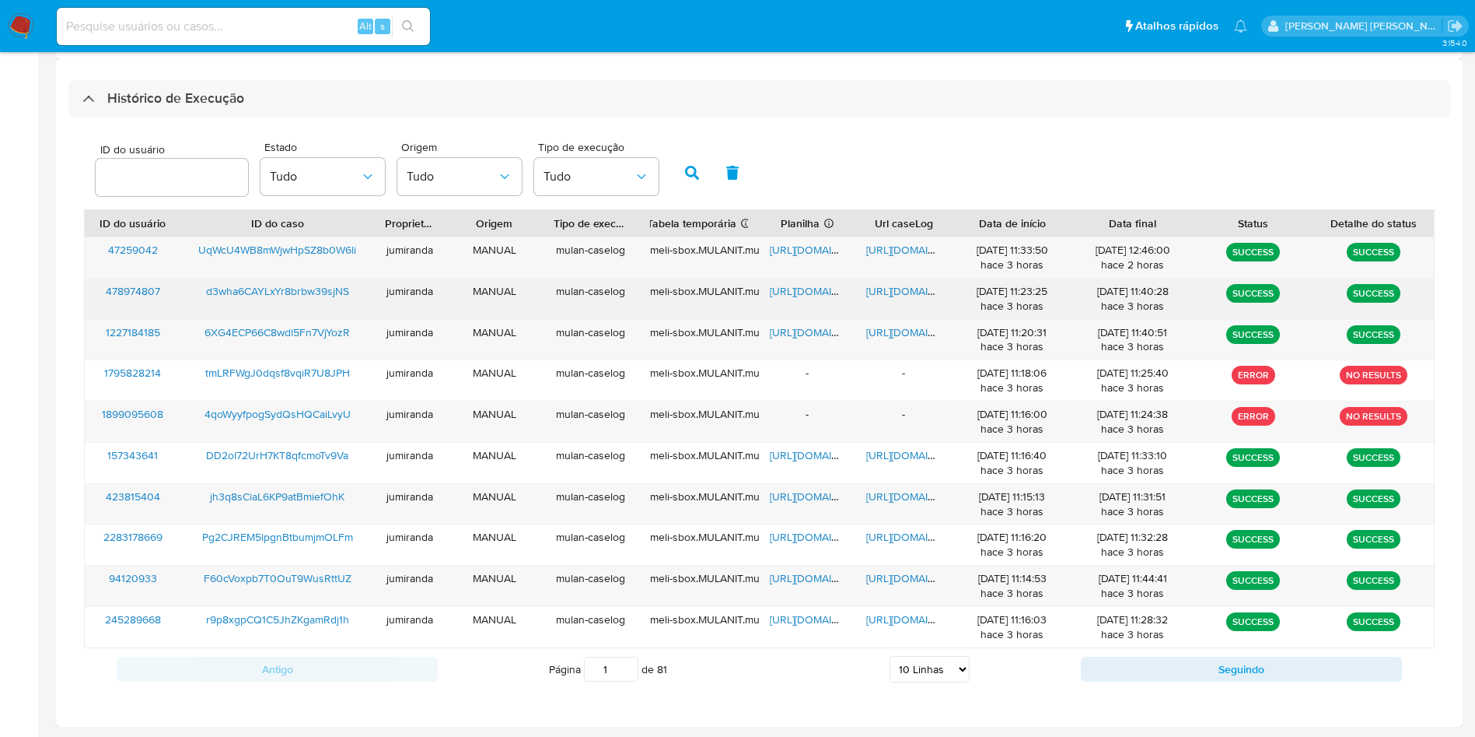
click at [913, 293] on span "https://docs.google.com/document/d/1D4NN2vh7ErxG93GUhX7XBUaJfhXYctnaxwV5btakXOo…" at bounding box center [919, 291] width 107 height 16
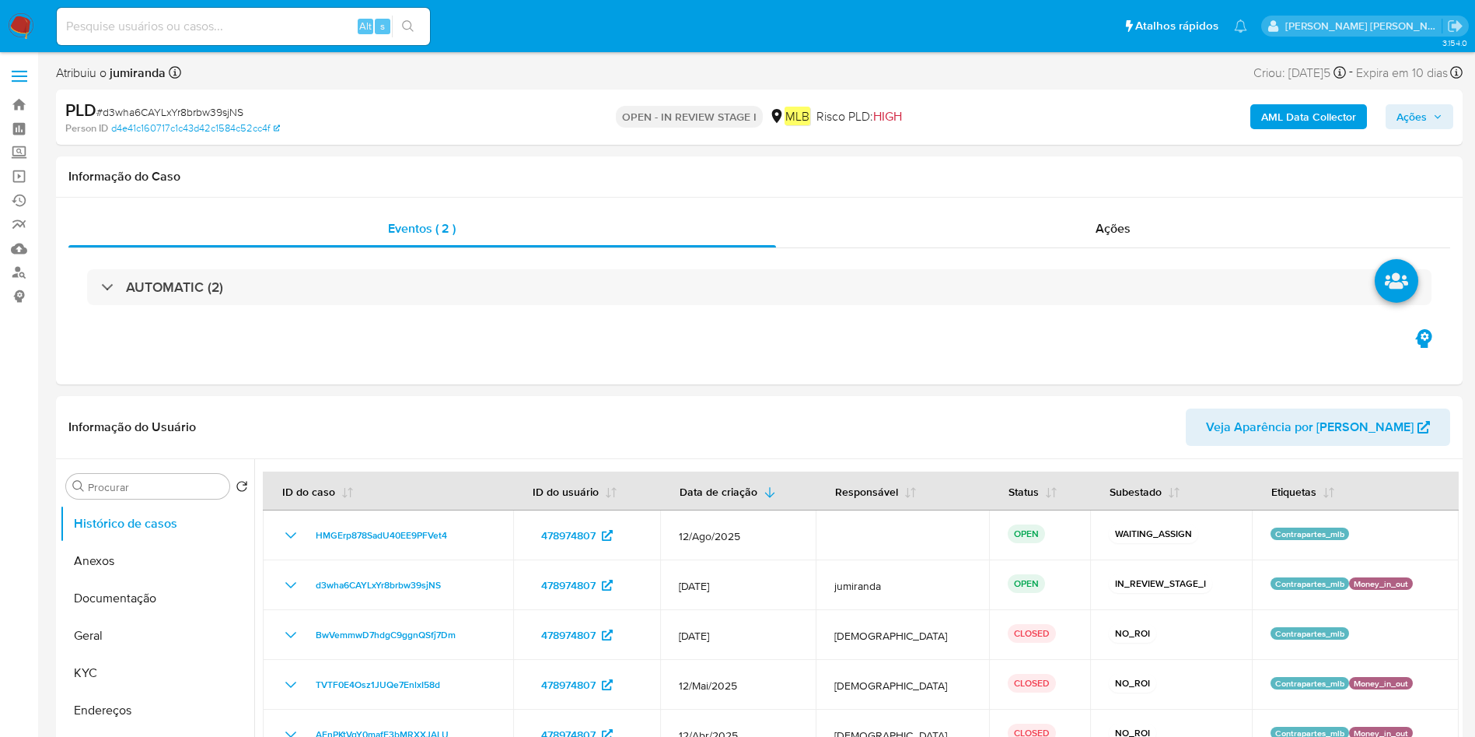
select select "10"
click at [165, 555] on button "Anexos" at bounding box center [151, 560] width 182 height 37
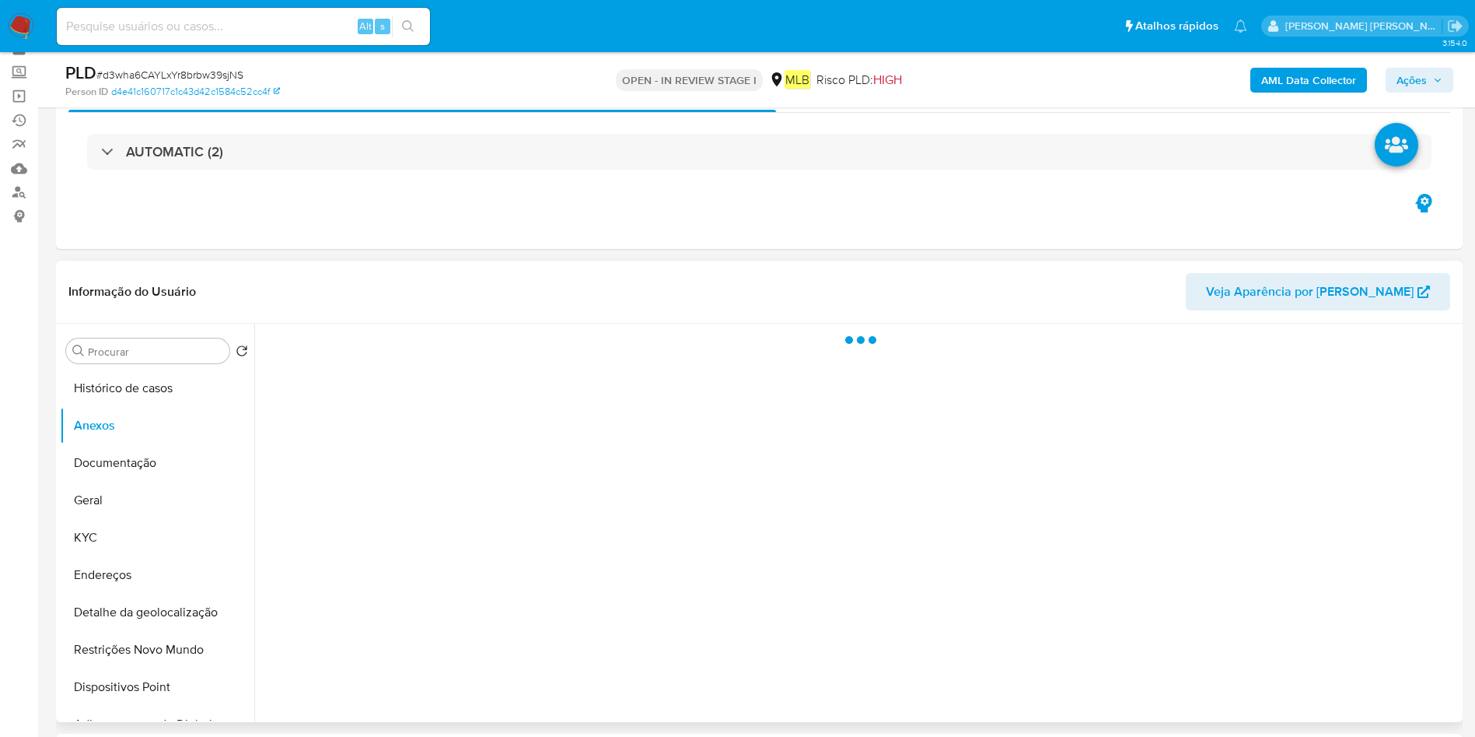
scroll to position [117, 0]
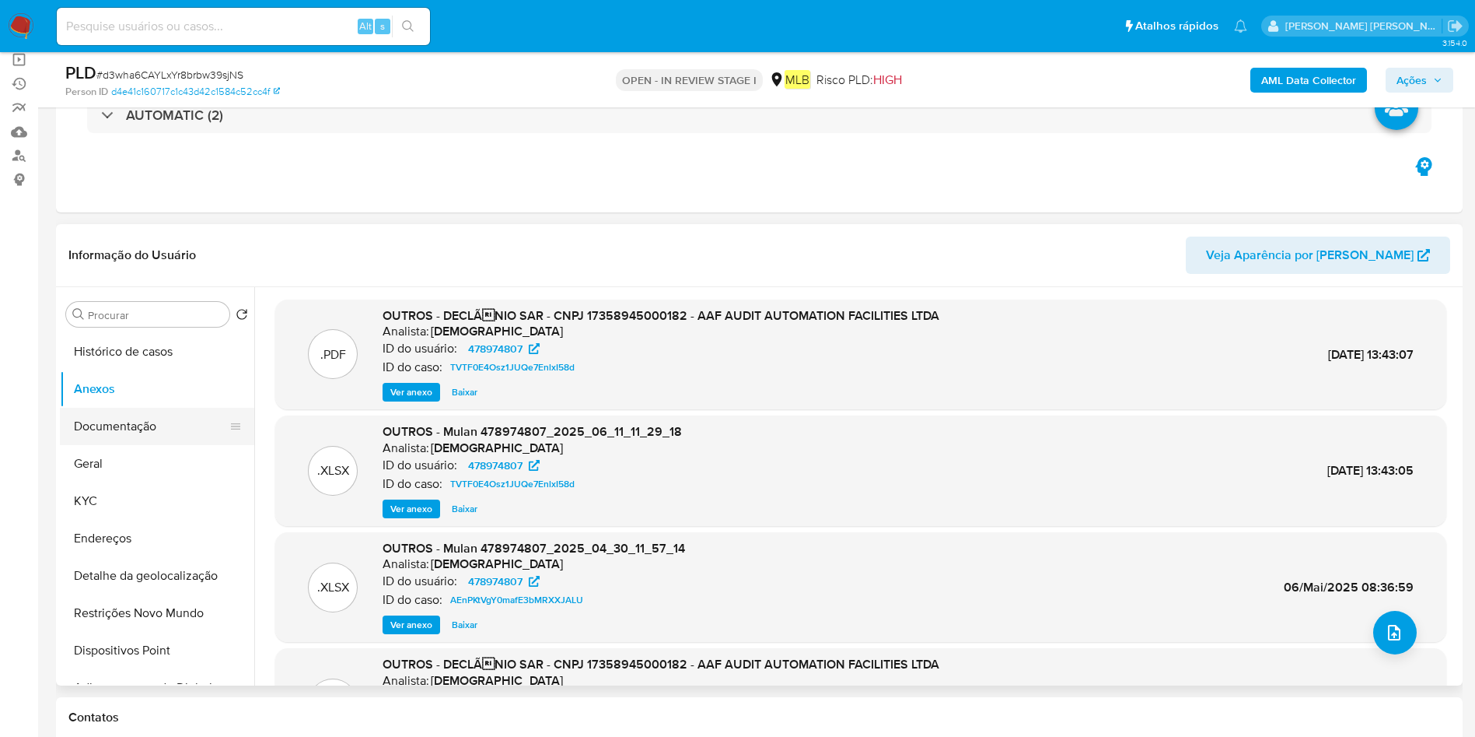
drag, startPoint x: 121, startPoint y: 429, endPoint x: 149, endPoint y: 429, distance: 28.0
click at [122, 426] on button "Documentação" at bounding box center [151, 426] width 182 height 37
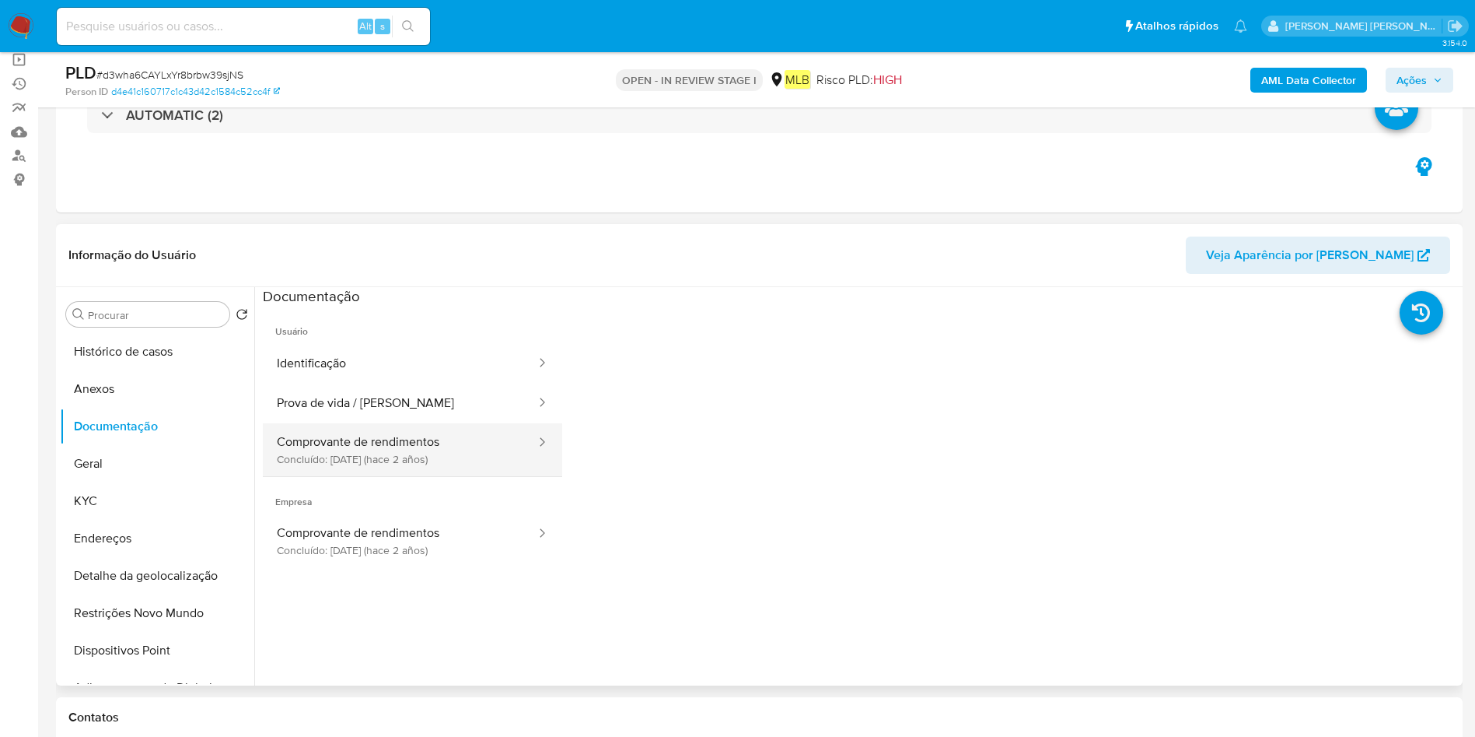
click at [457, 457] on button "Comprovante de rendimentos Concluído: [DATE] (hace 2 años)" at bounding box center [400, 449] width 275 height 53
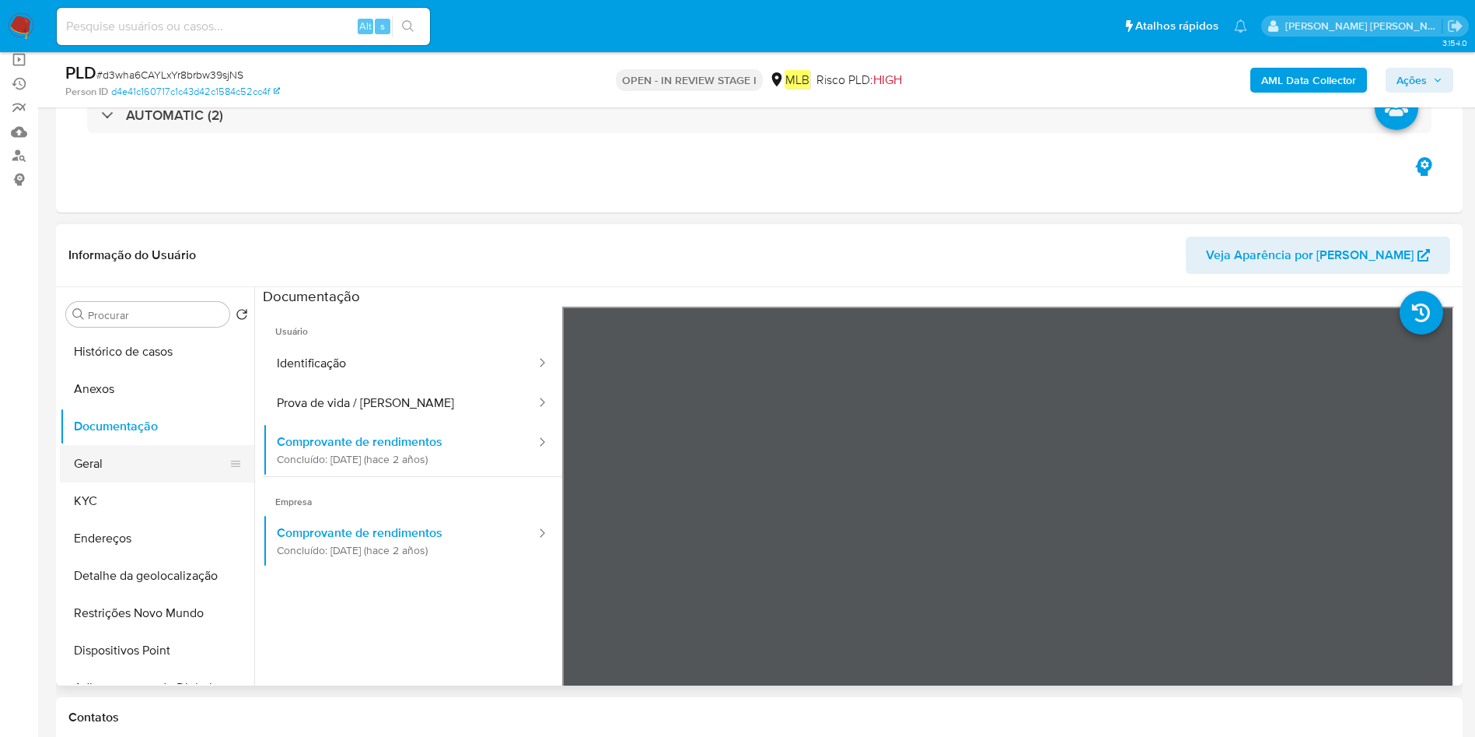
drag, startPoint x: 134, startPoint y: 463, endPoint x: 145, endPoint y: 471, distance: 14.0
click at [134, 462] on button "Geral" at bounding box center [151, 463] width 182 height 37
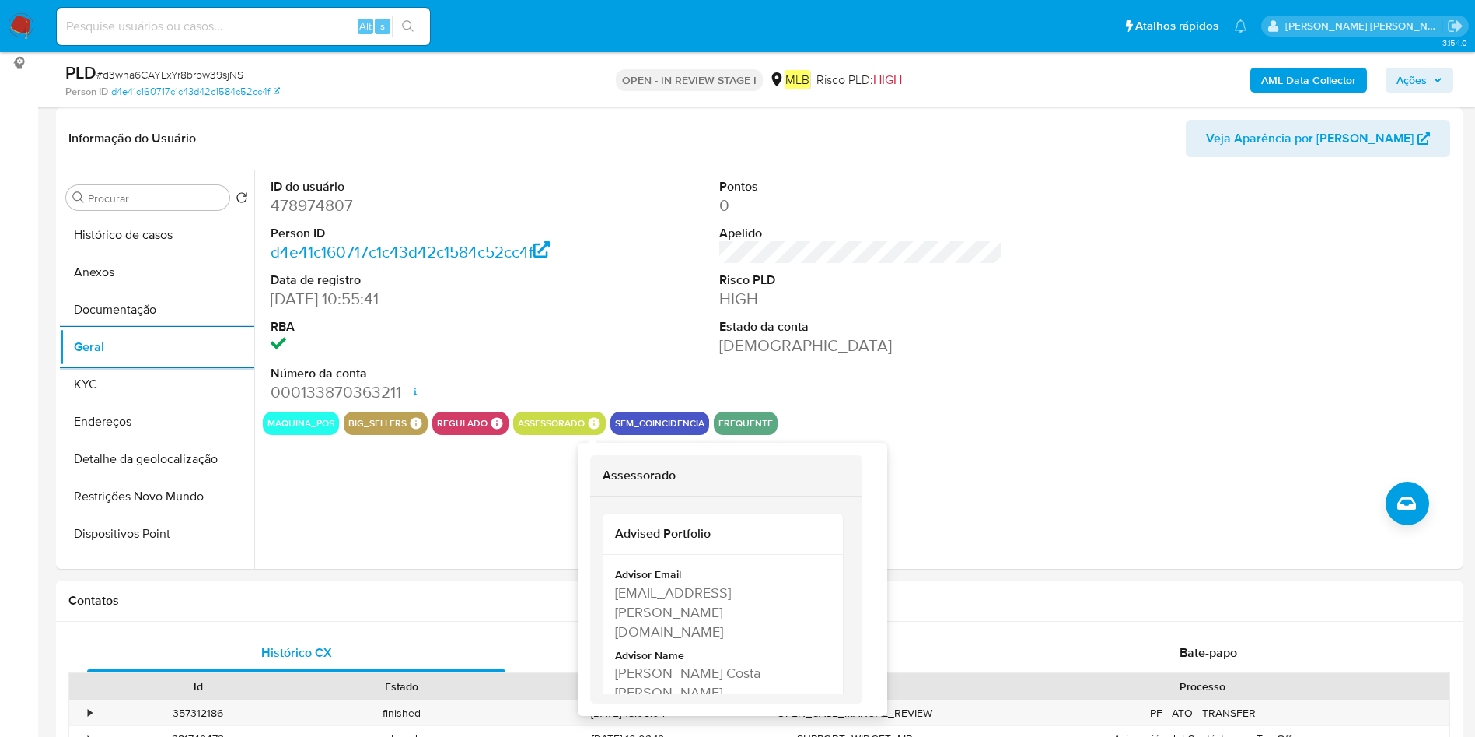
scroll to position [53, 0]
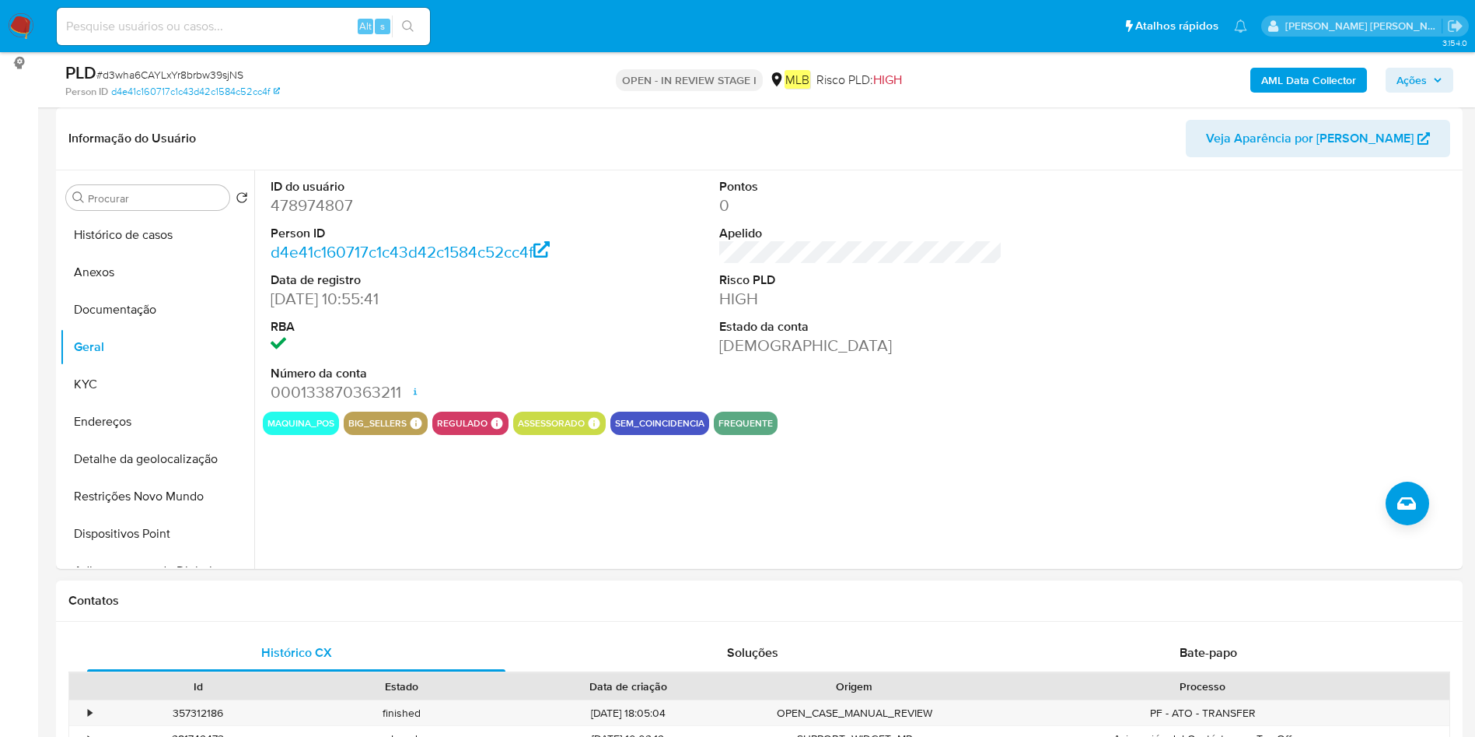
drag, startPoint x: 669, startPoint y: 618, endPoint x: 614, endPoint y: 613, distance: 55.4
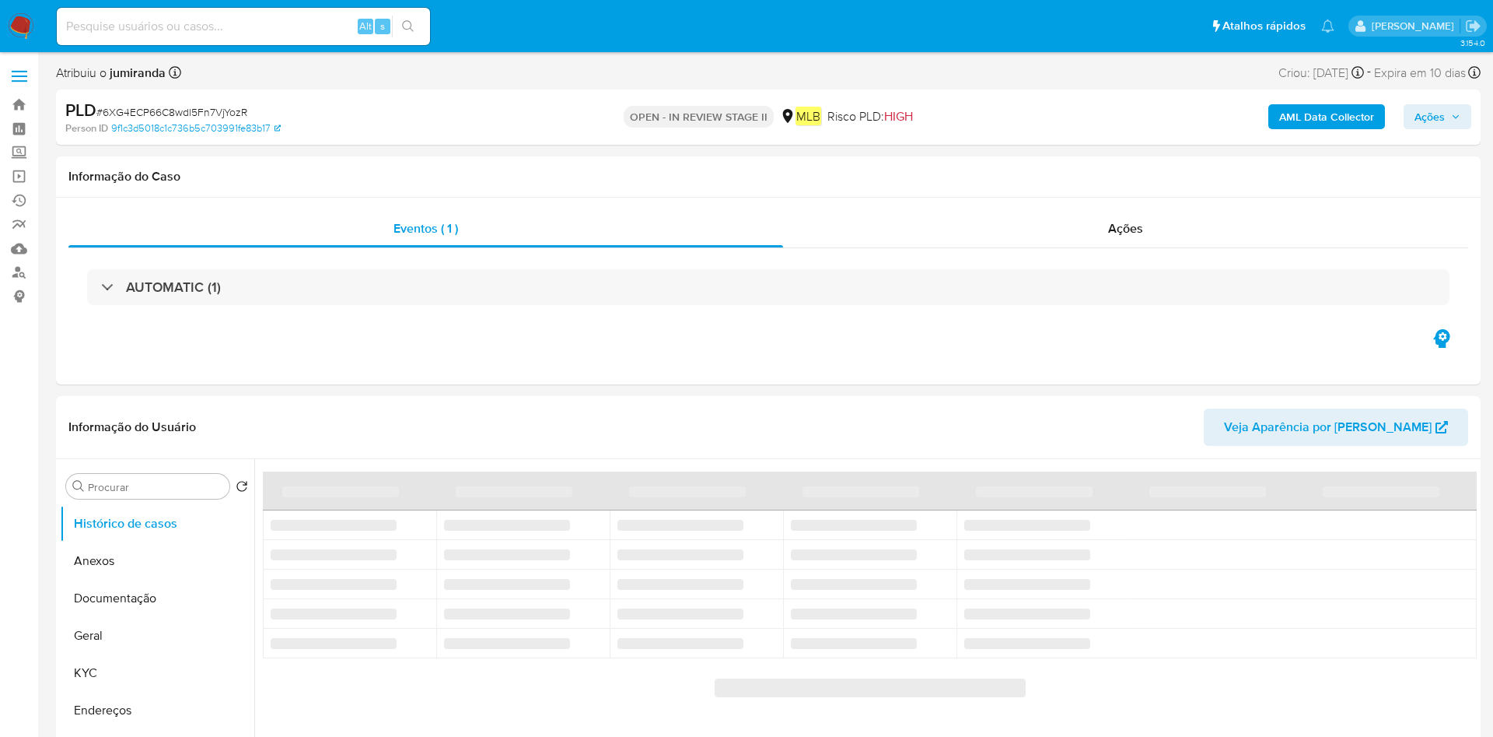
select select "10"
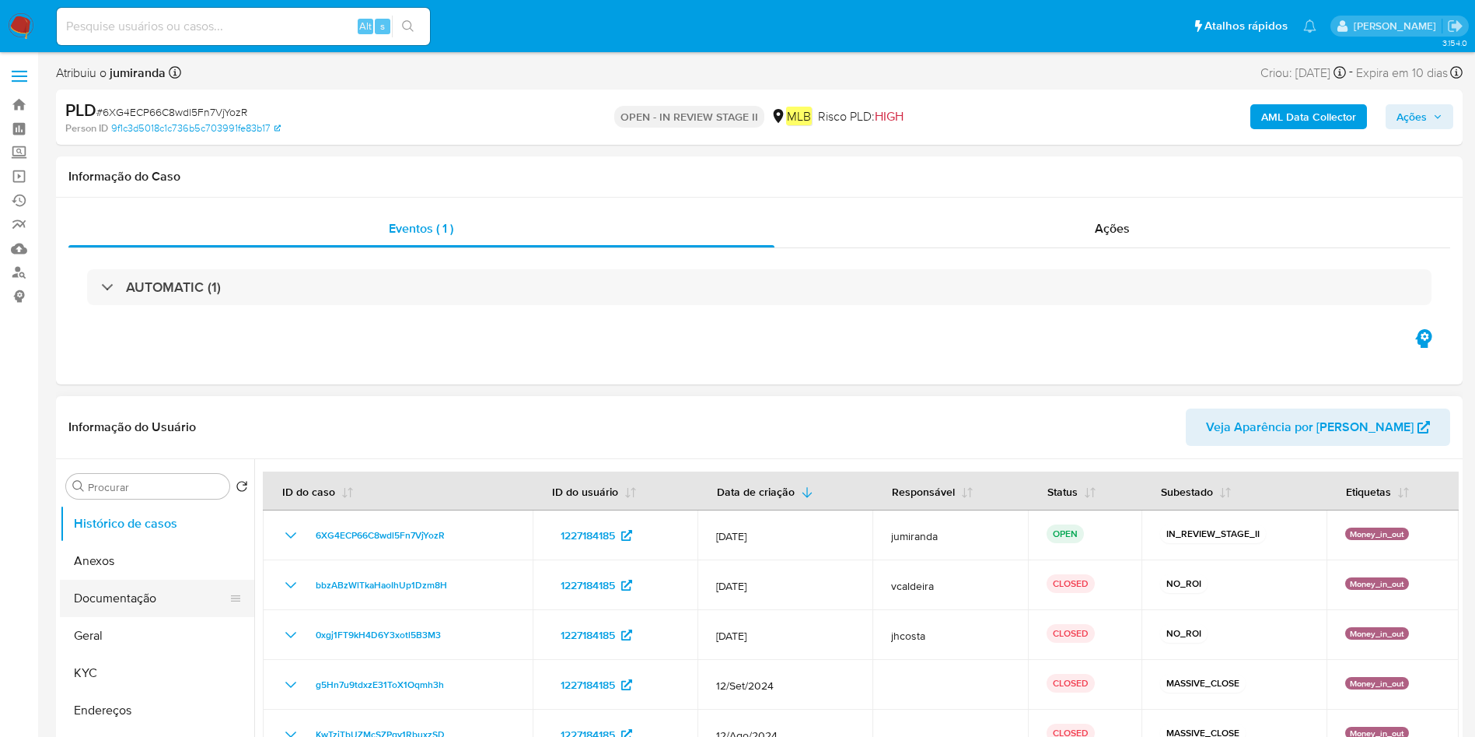
click at [131, 587] on button "Documentação" at bounding box center [151, 597] width 182 height 37
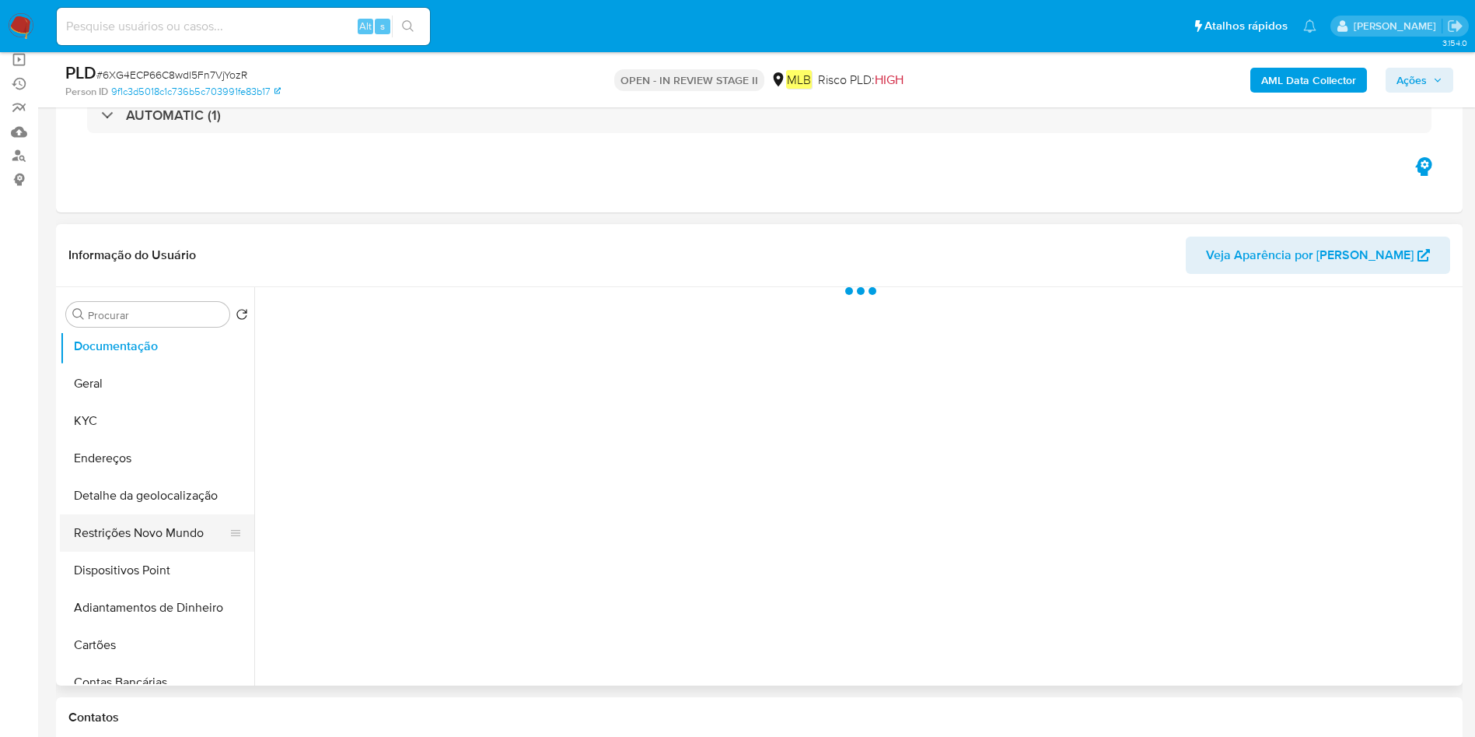
scroll to position [117, 0]
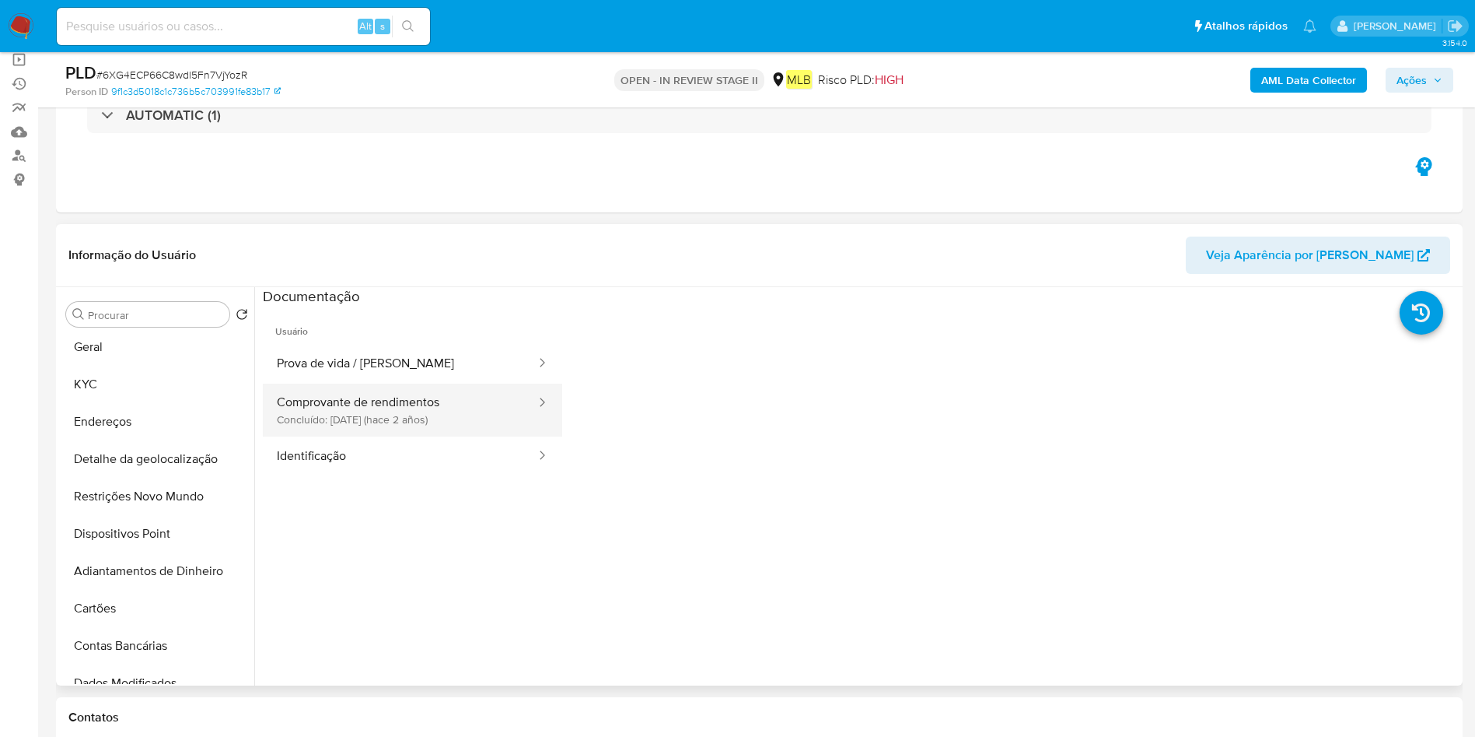
click at [334, 402] on button "Comprovante de rendimentos Concluído: 07/12/2023 (hace 2 años)" at bounding box center [400, 409] width 275 height 53
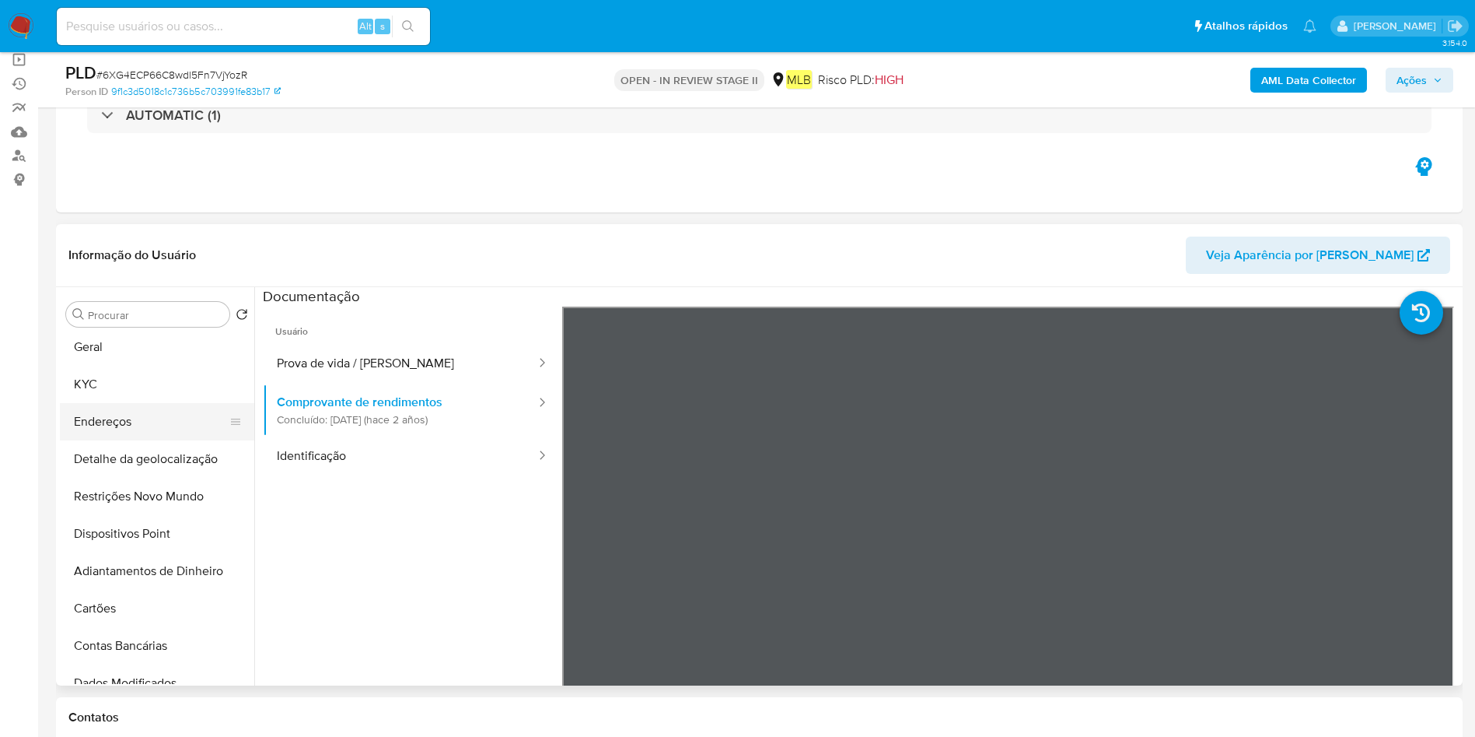
click at [126, 409] on button "Endereços" at bounding box center [151, 421] width 182 height 37
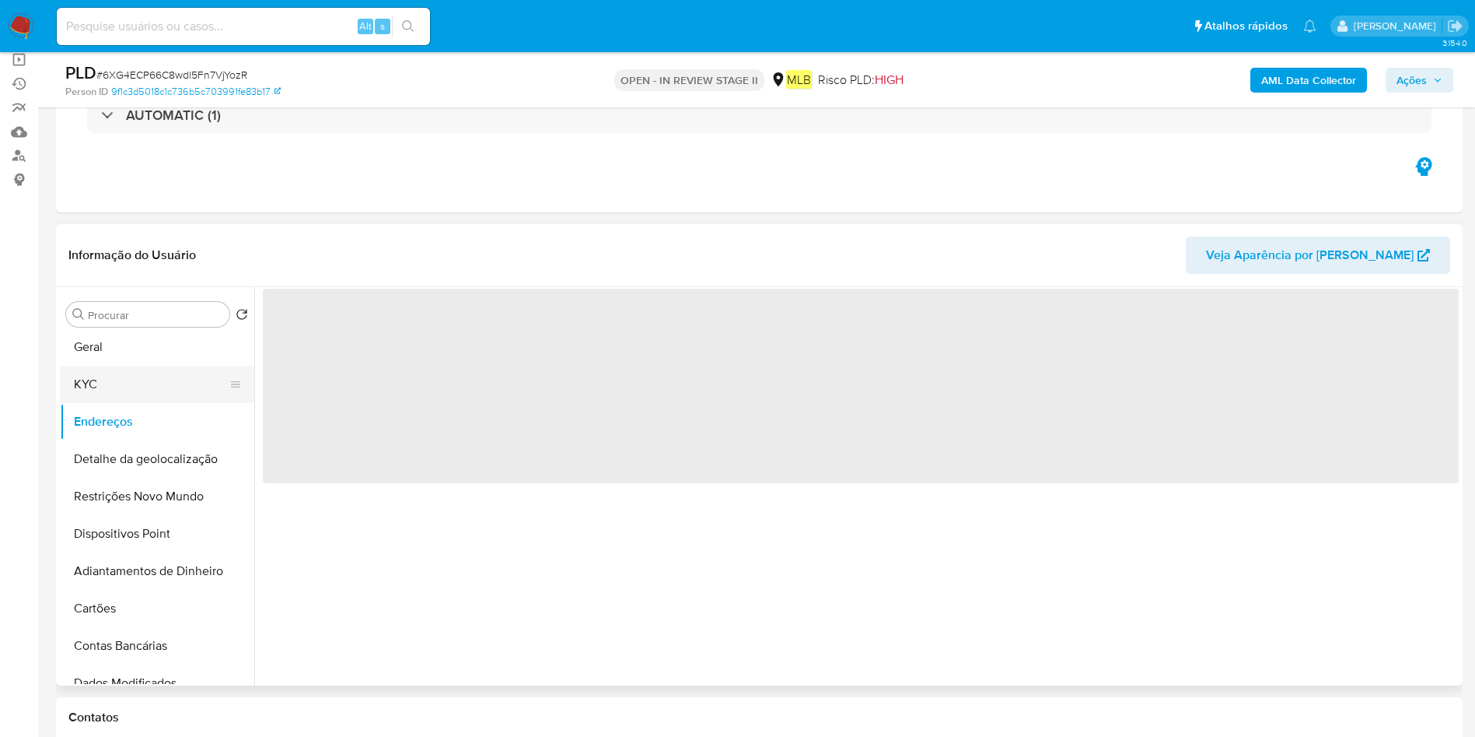
click at [123, 389] on button "KYC" at bounding box center [151, 384] width 182 height 37
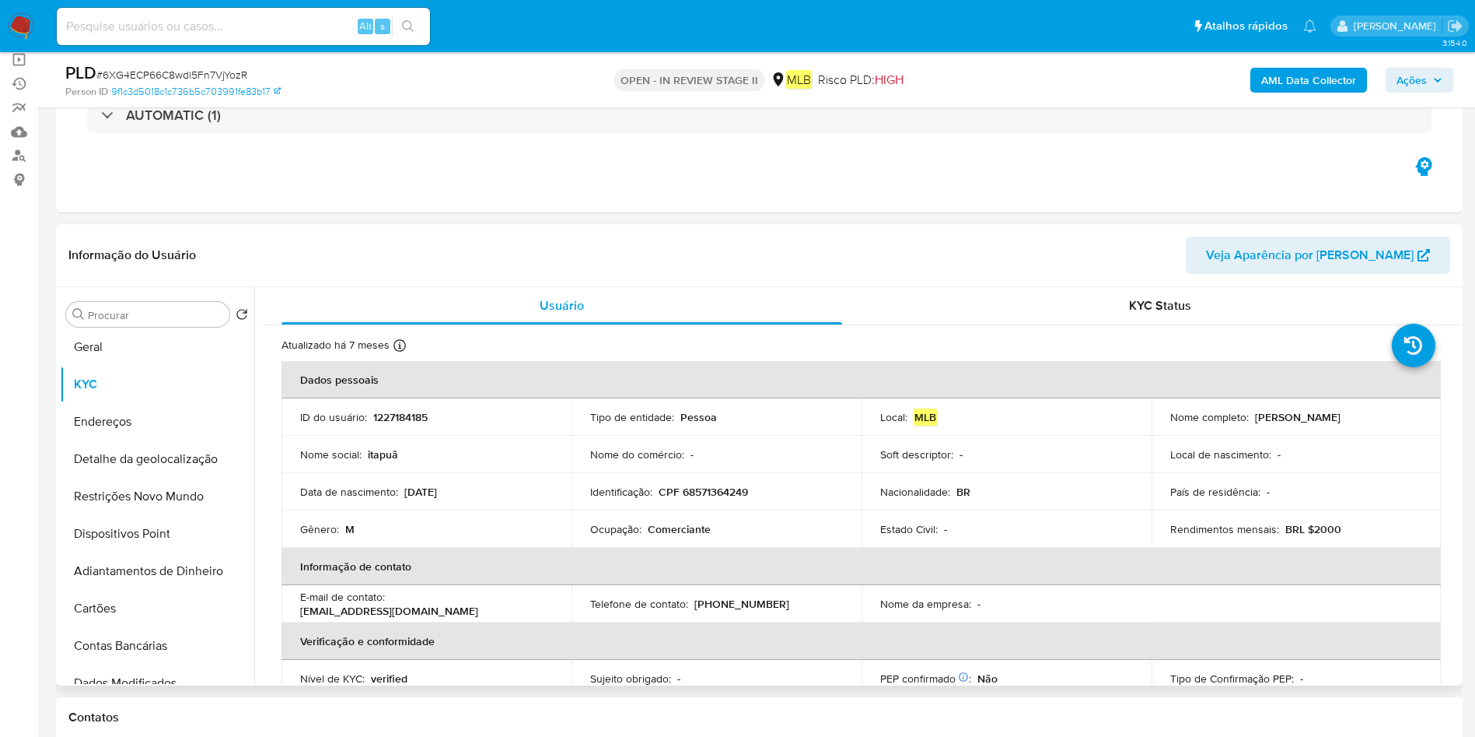
click at [655, 535] on p "Comerciante" at bounding box center [679, 529] width 63 height 14
click at [654, 534] on p "Comerciante" at bounding box center [679, 529] width 63 height 14
copy div "Ocupação : Comerciante"
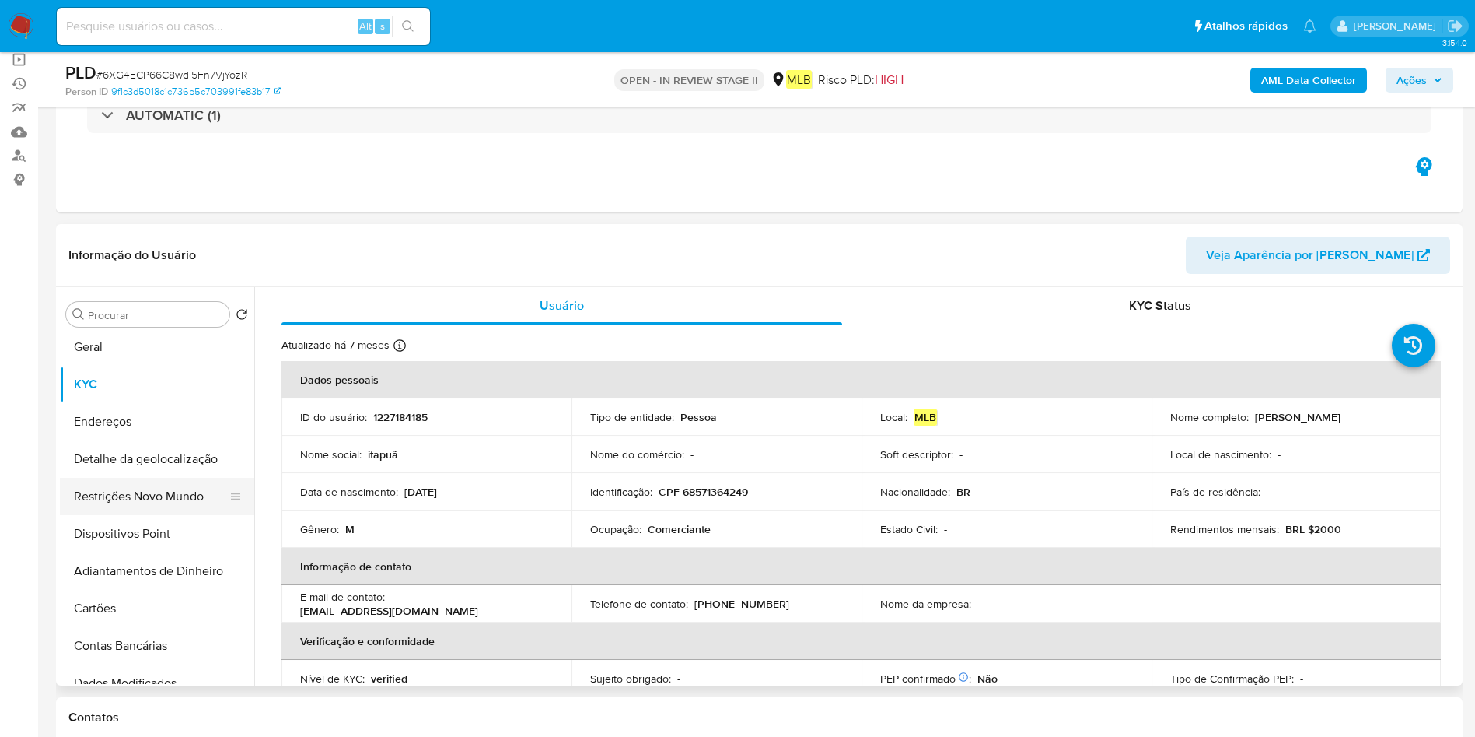
click at [91, 489] on ul "Histórico de casos Anexos Documentação Geral KYC Endereços Detalhe da geolocali…" at bounding box center [157, 508] width 194 height 351
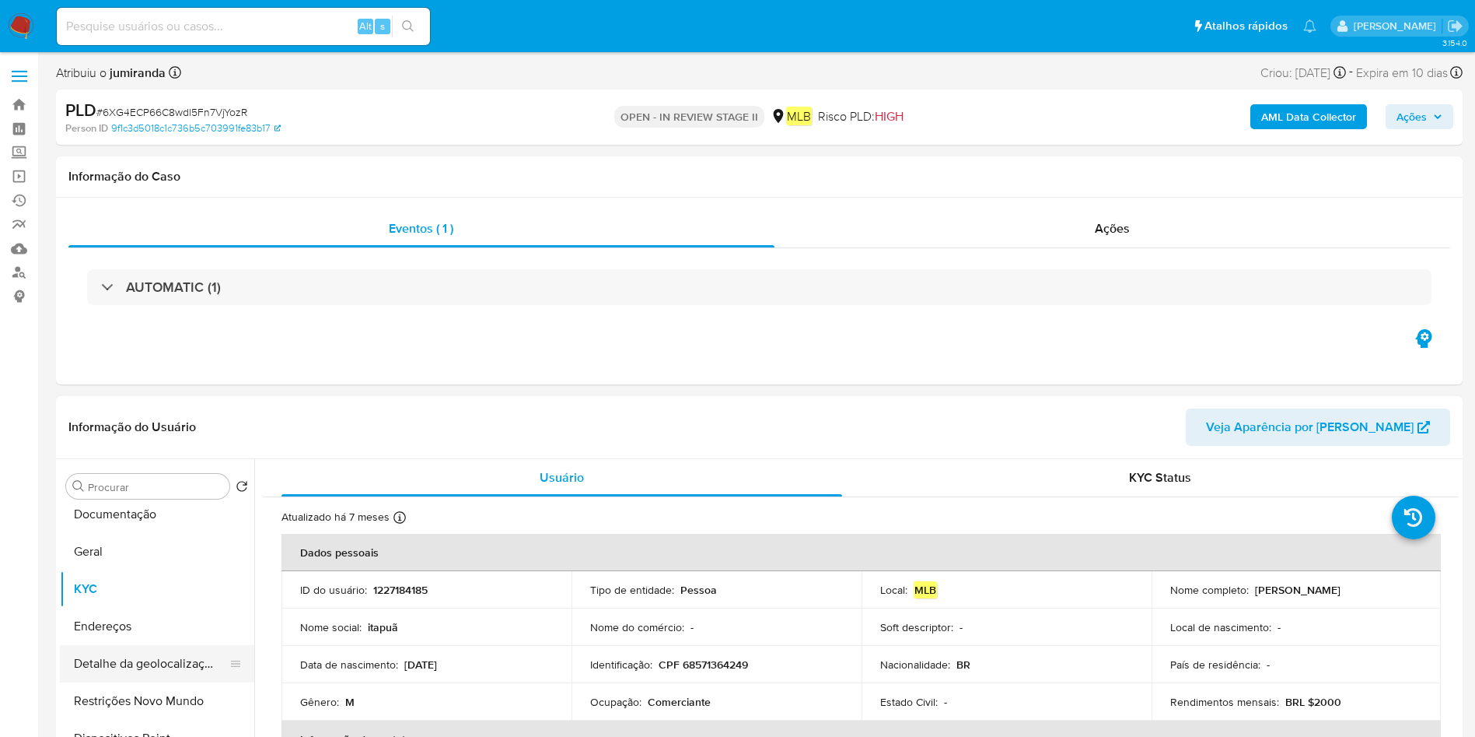
scroll to position [0, 0]
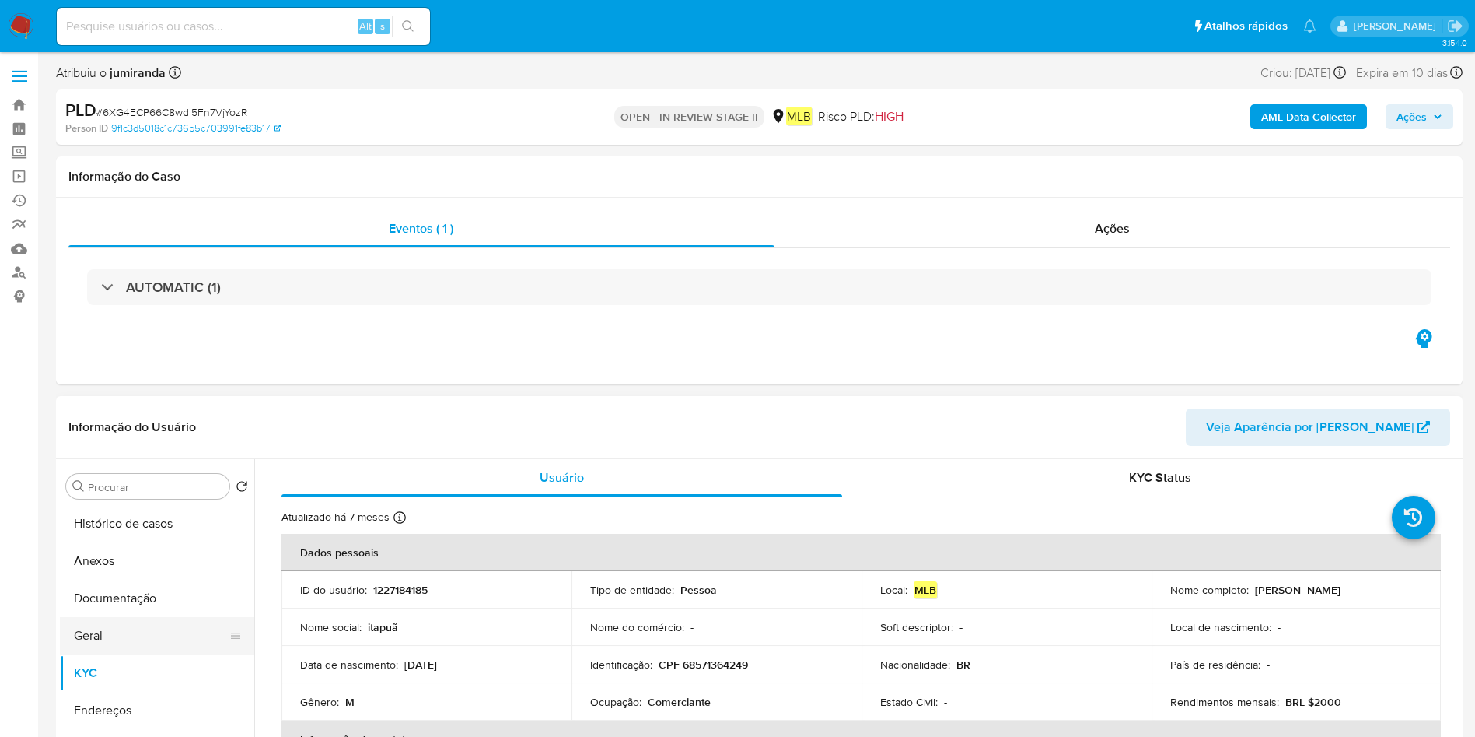
click at [121, 632] on button "Geral" at bounding box center [151, 635] width 182 height 37
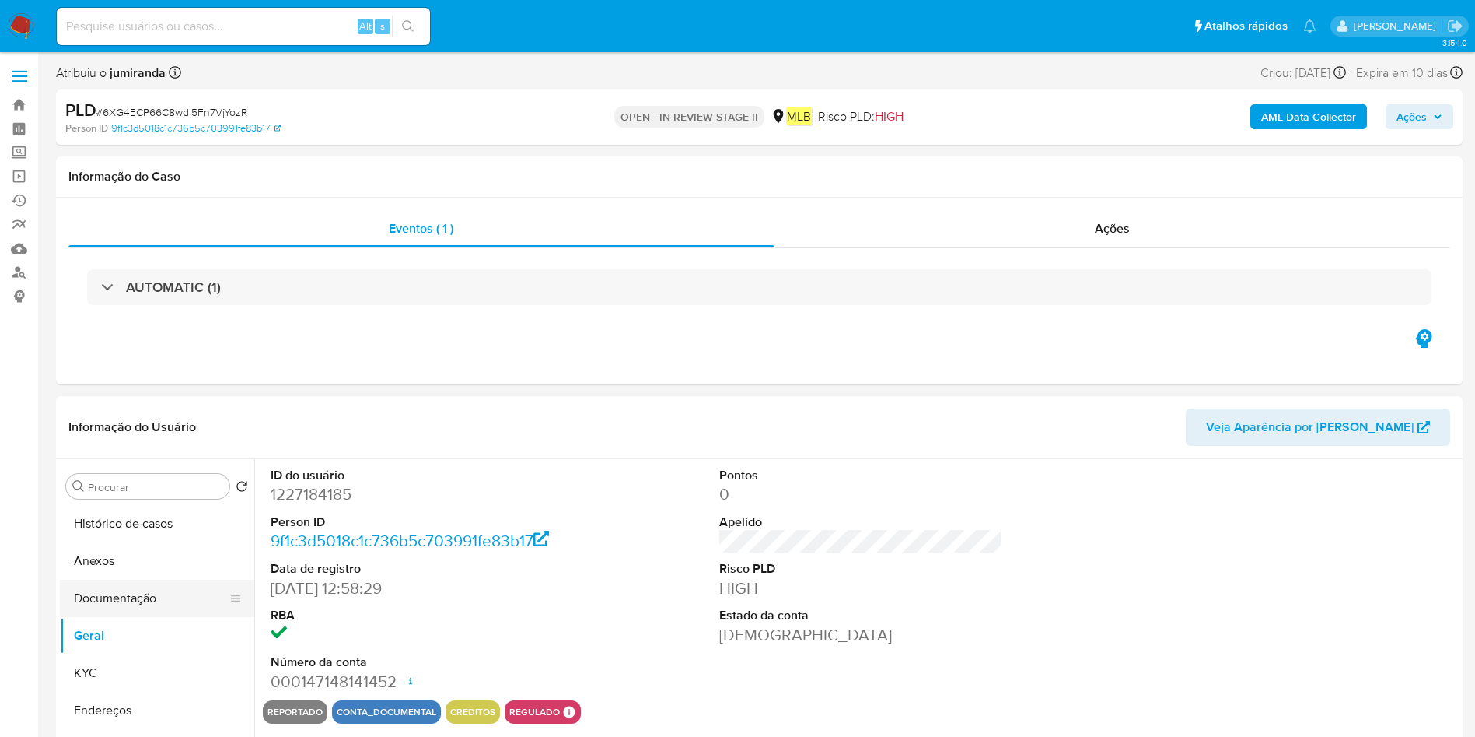
click at [148, 595] on button "Documentação" at bounding box center [151, 597] width 182 height 37
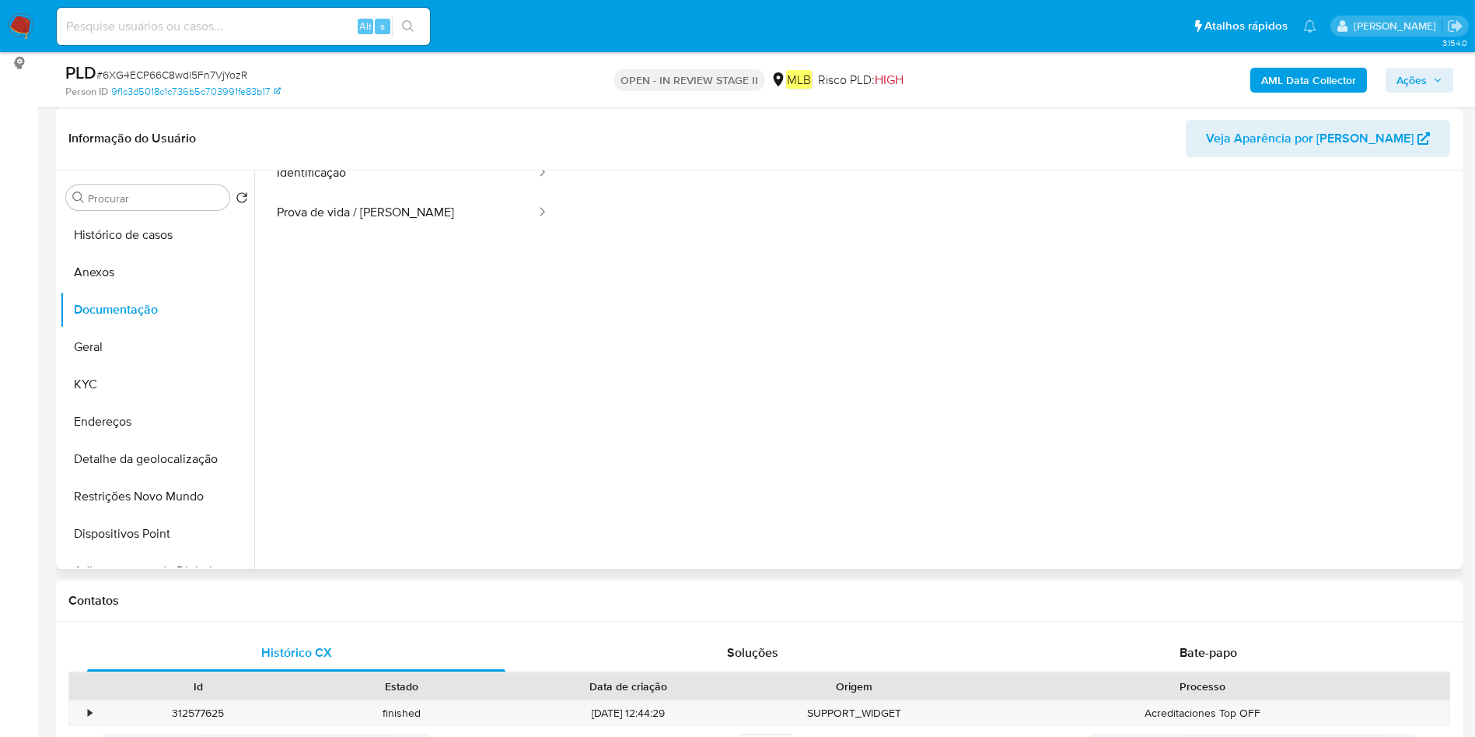
scroll to position [10, 0]
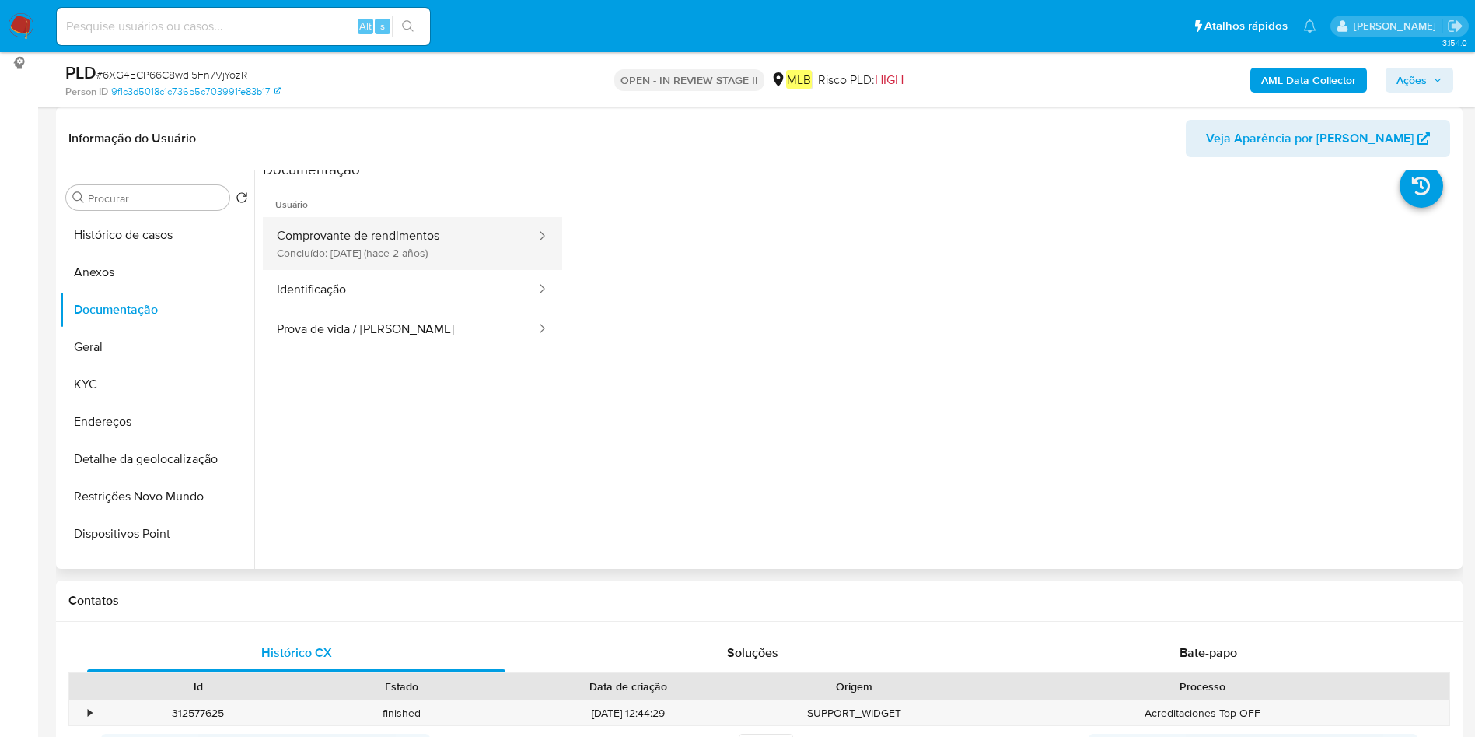
click at [453, 268] on button "Comprovante de rendimentos Concluído: 07/12/2023 (hace 2 años)" at bounding box center [400, 243] width 275 height 53
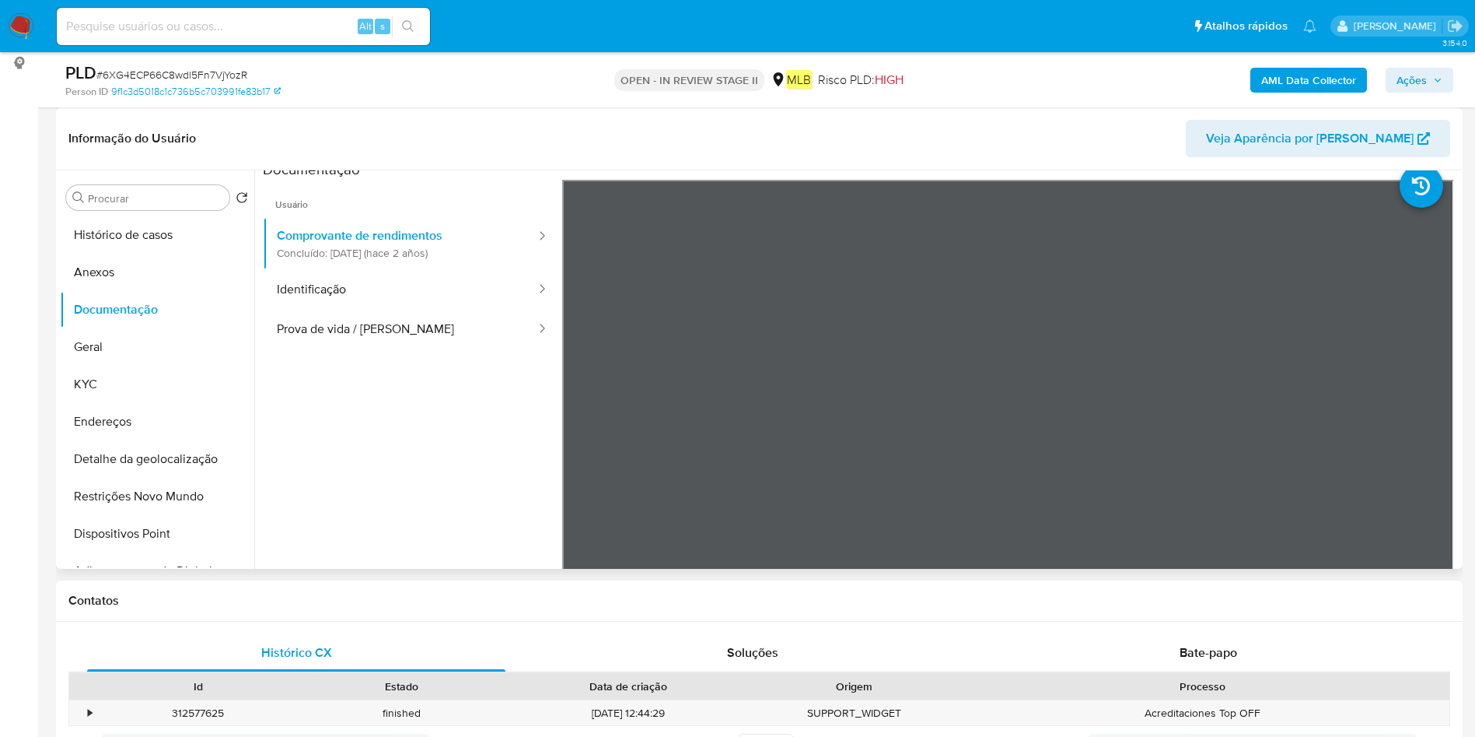
scroll to position [0, 0]
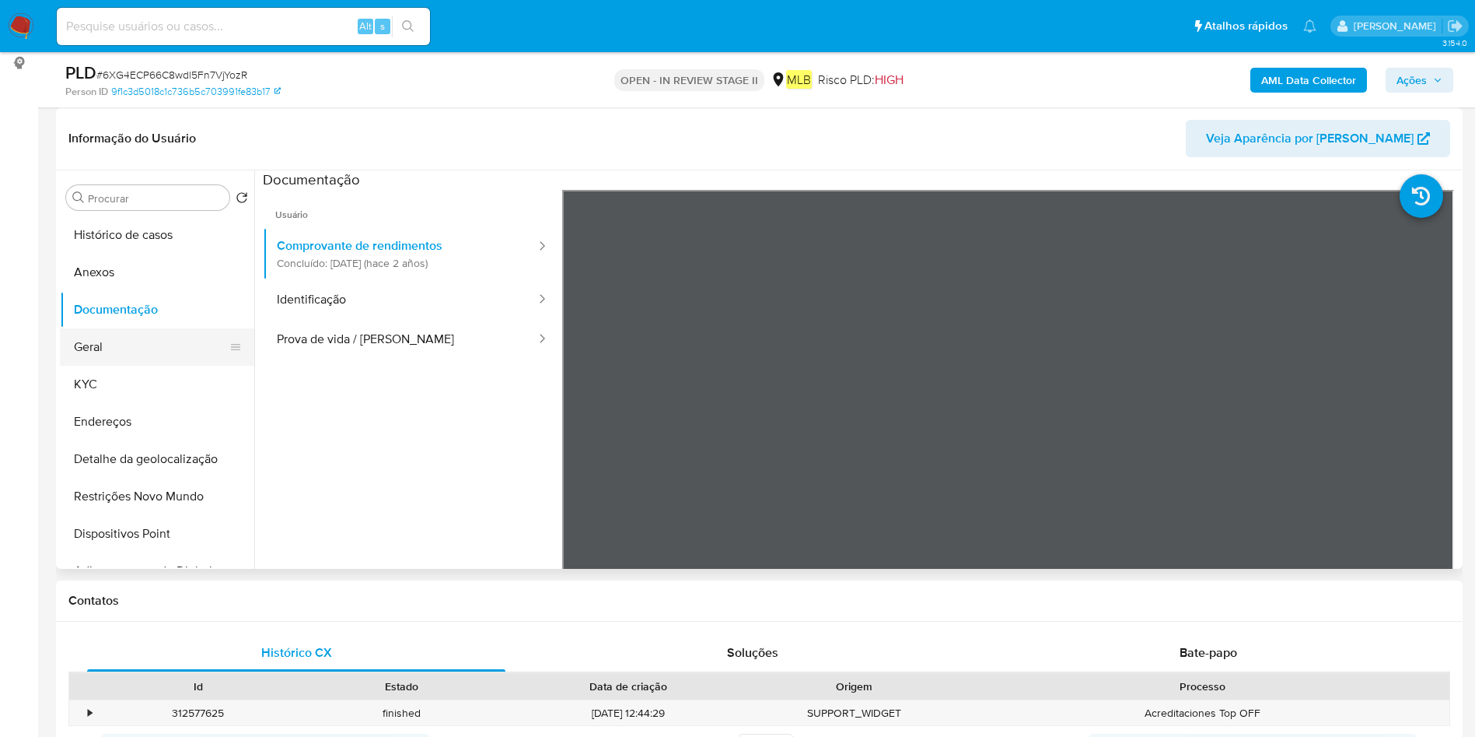
click at [127, 342] on button "Geral" at bounding box center [151, 346] width 182 height 37
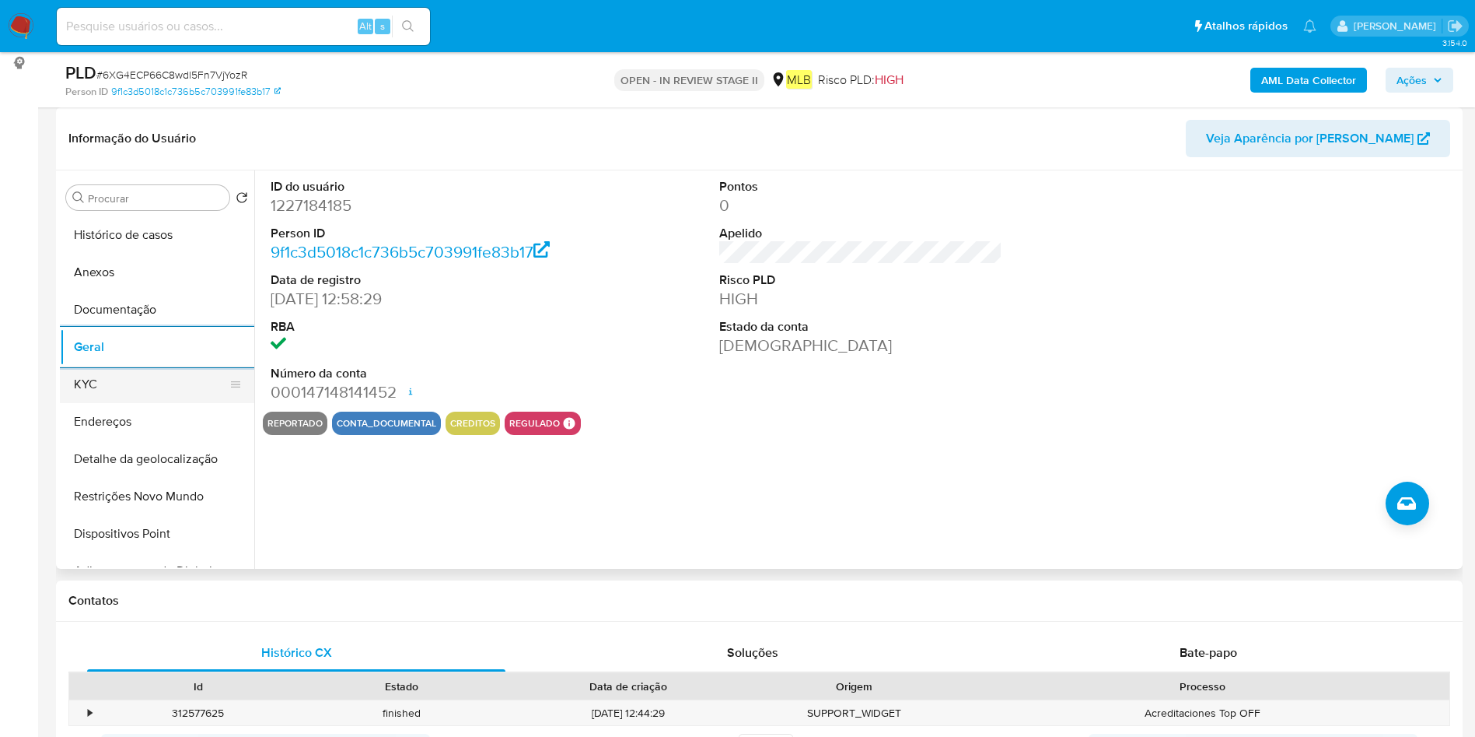
drag, startPoint x: 173, startPoint y: 377, endPoint x: 207, endPoint y: 378, distance: 33.5
click at [173, 376] on button "KYC" at bounding box center [151, 384] width 182 height 37
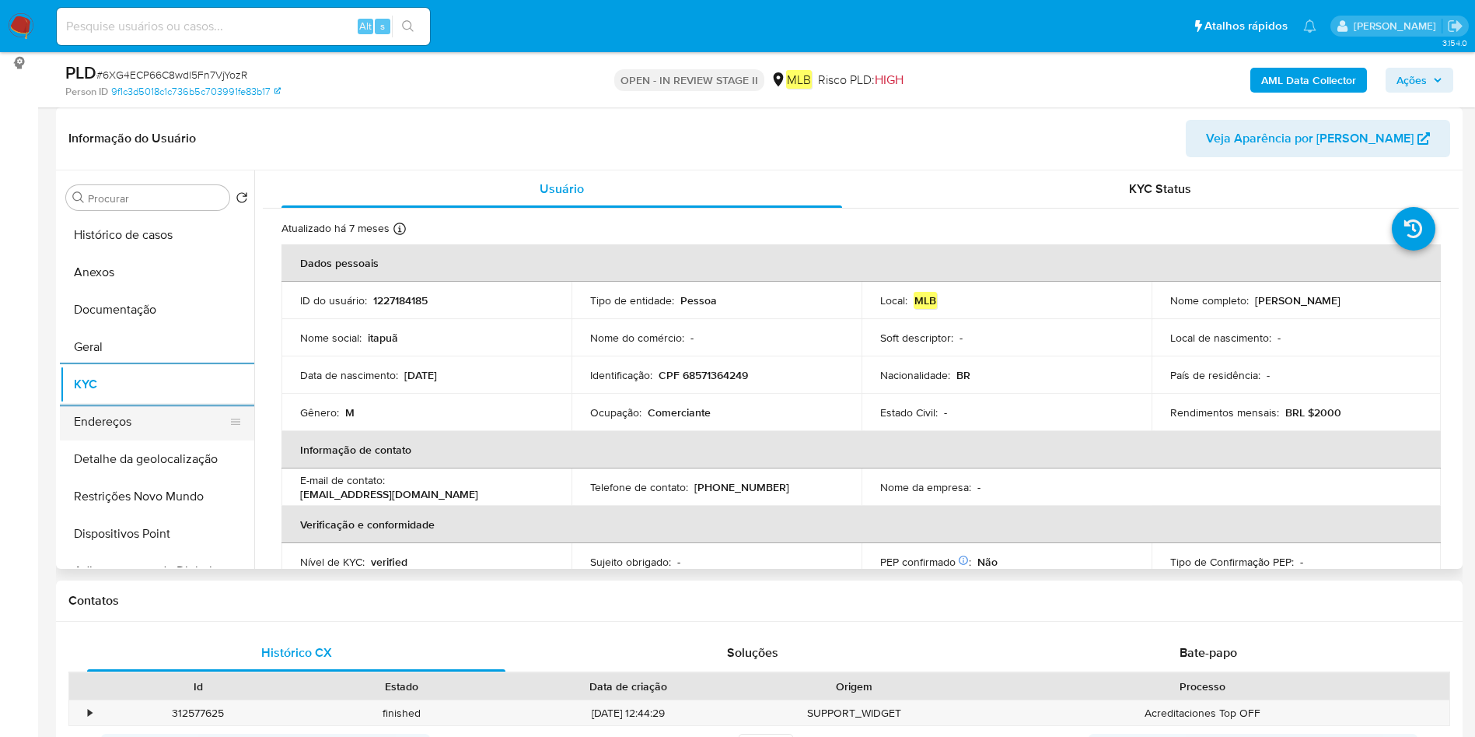
click at [151, 418] on button "Endereços" at bounding box center [151, 421] width 182 height 37
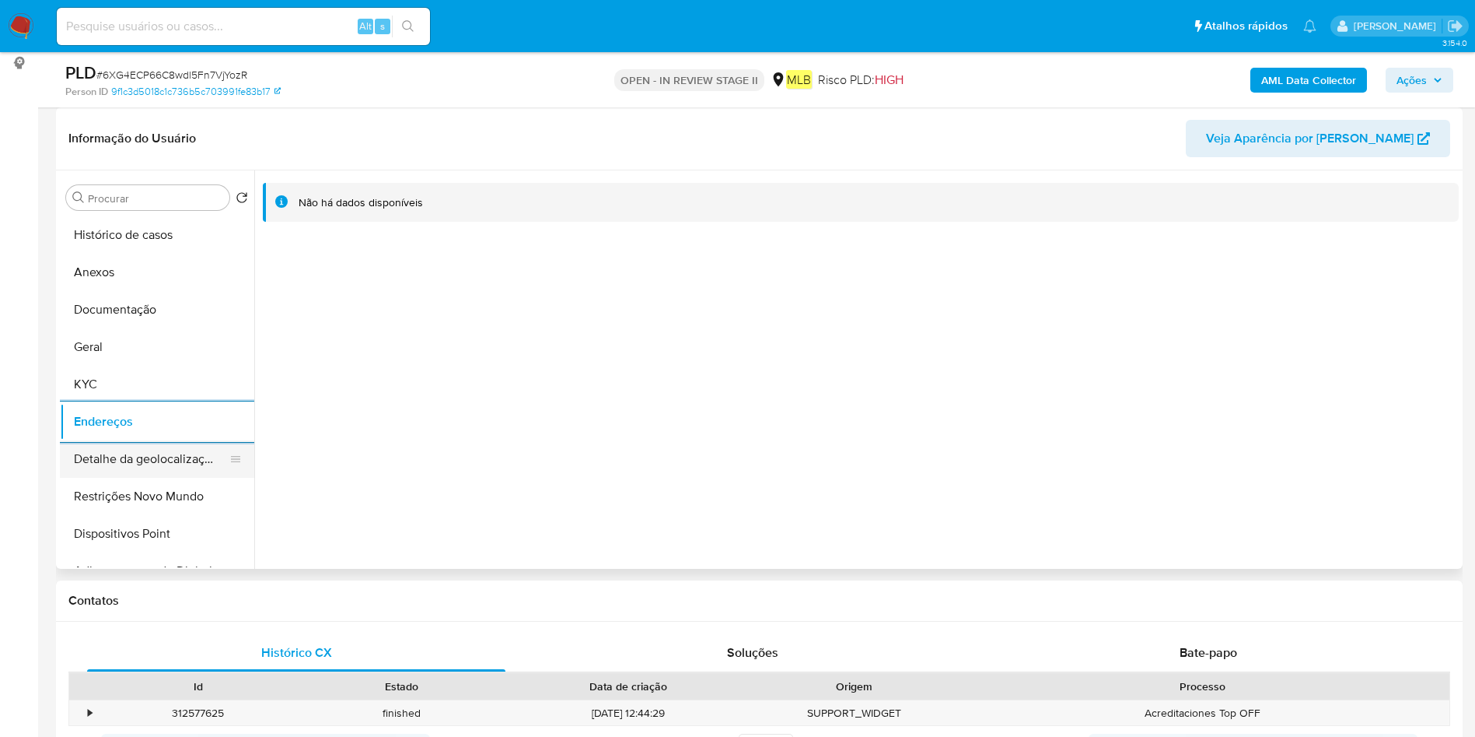
click at [137, 472] on button "Detalhe da geolocalização" at bounding box center [151, 458] width 182 height 37
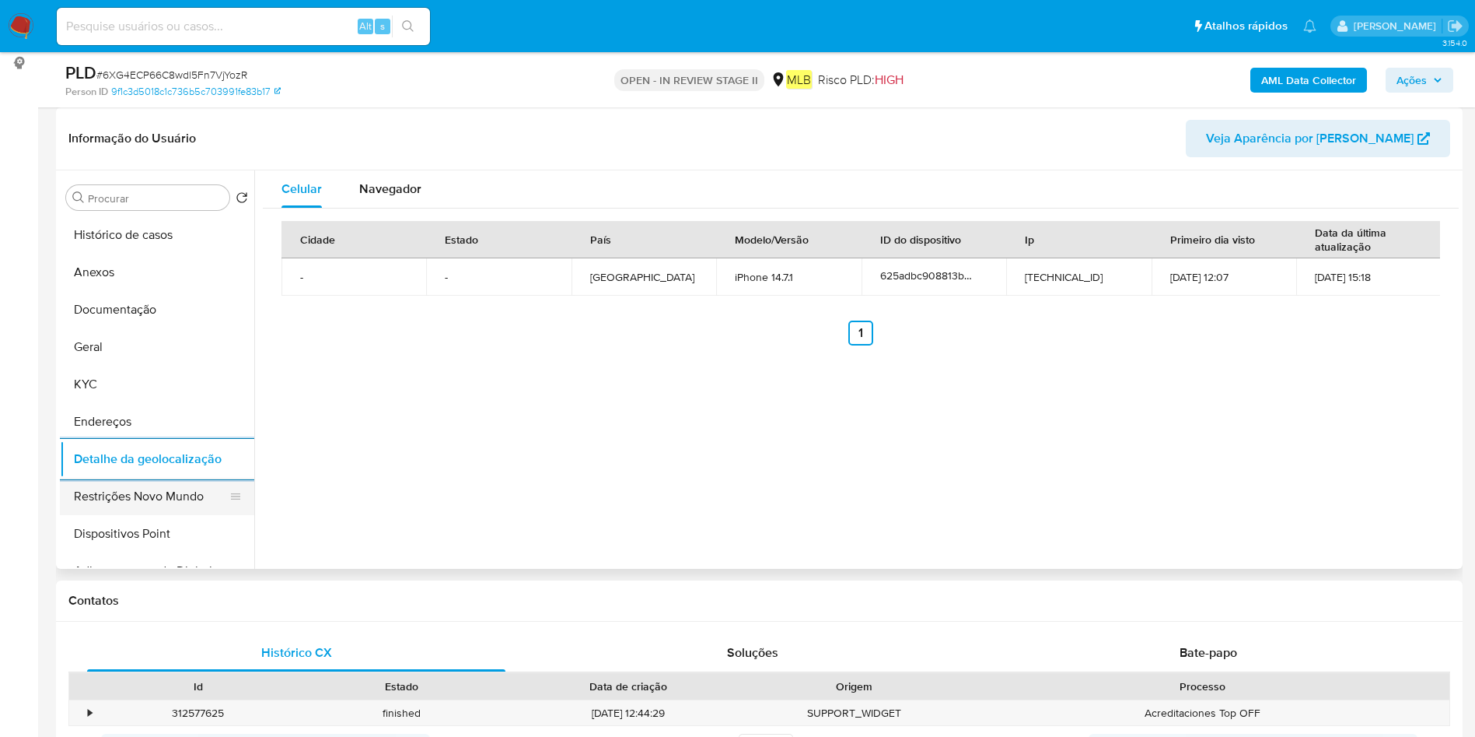
click at [112, 495] on button "Restrições Novo Mundo" at bounding box center [151, 496] width 182 height 37
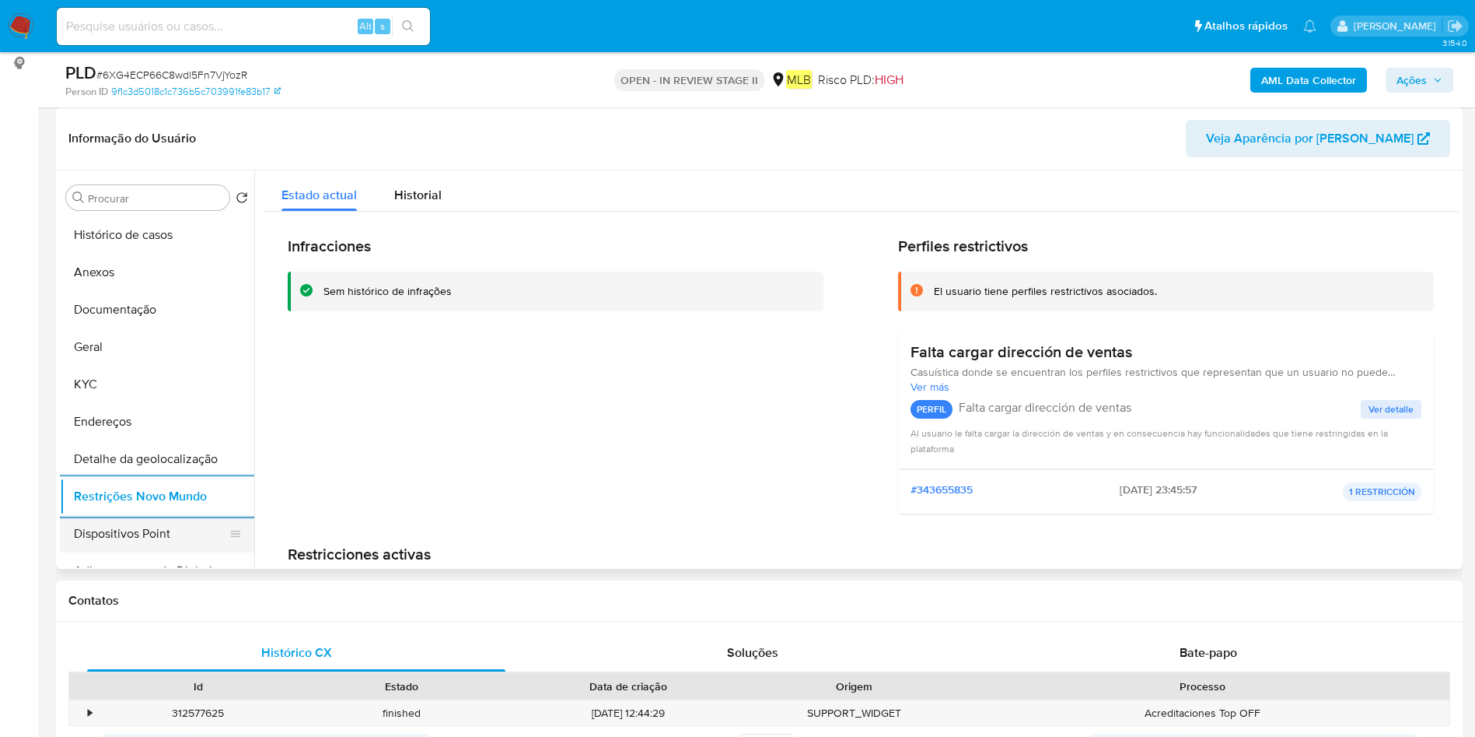
click at [119, 537] on button "Dispositivos Point" at bounding box center [151, 533] width 182 height 37
